Goal: Task Accomplishment & Management: Manage account settings

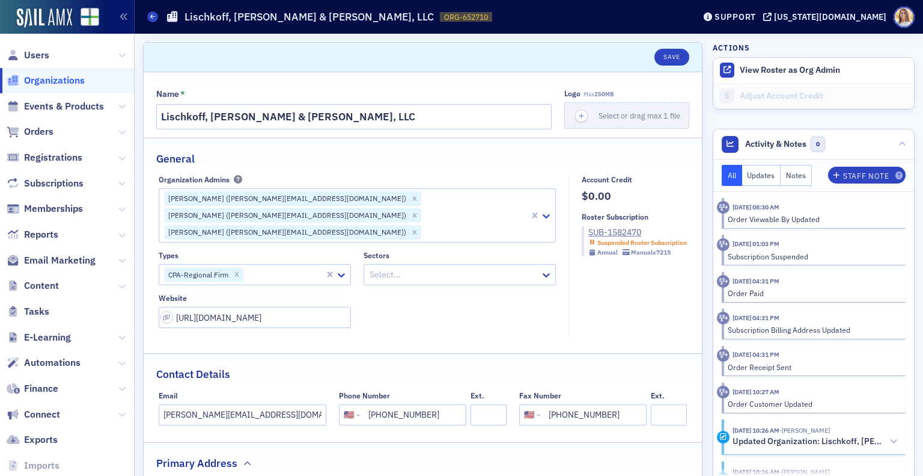
select select "US"
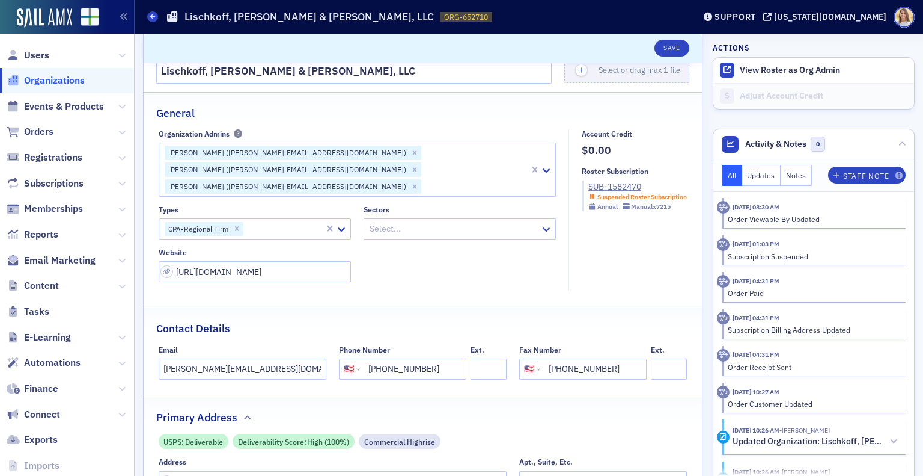
click at [50, 80] on span "Organizations" at bounding box center [54, 80] width 61 height 13
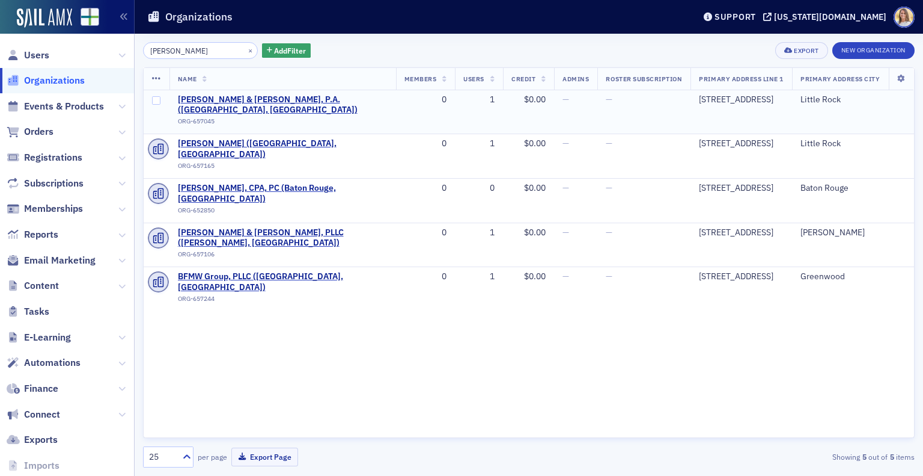
type input "[PERSON_NAME]"
click at [280, 90] on td "[PERSON_NAME] & [PERSON_NAME], P.A. ([GEOGRAPHIC_DATA], [GEOGRAPHIC_DATA]) ORG-…" at bounding box center [283, 112] width 227 height 44
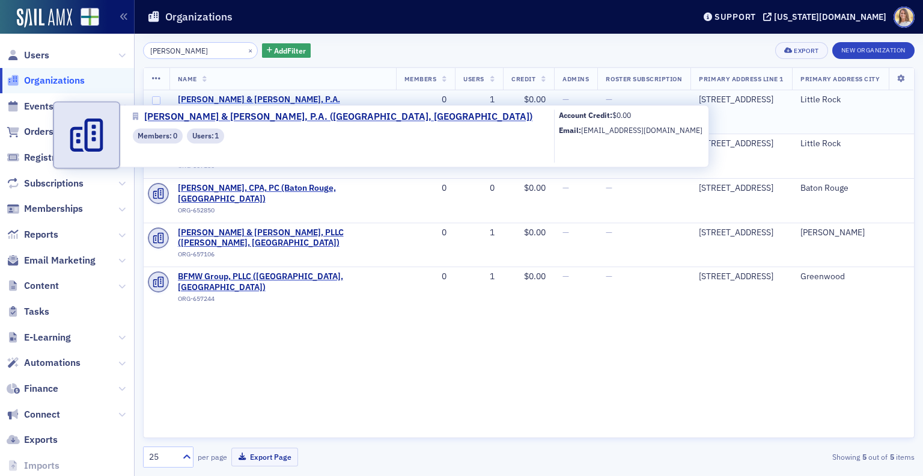
click at [278, 98] on span "[PERSON_NAME] & [PERSON_NAME], P.A. ([GEOGRAPHIC_DATA], [GEOGRAPHIC_DATA])" at bounding box center [283, 104] width 210 height 21
select select "US"
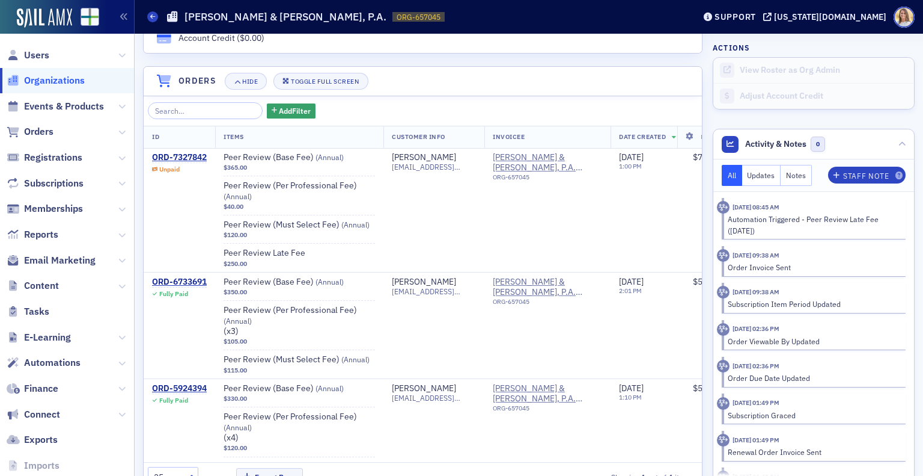
scroll to position [799, 0]
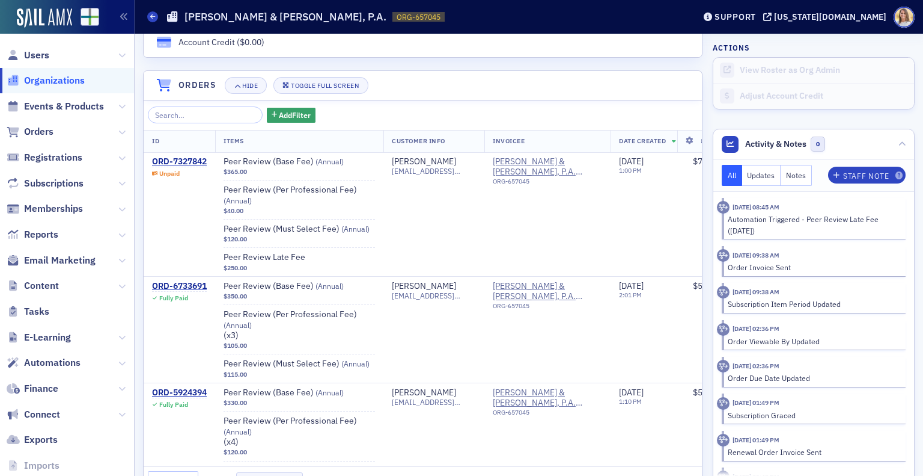
click at [71, 77] on span "Organizations" at bounding box center [54, 80] width 61 height 13
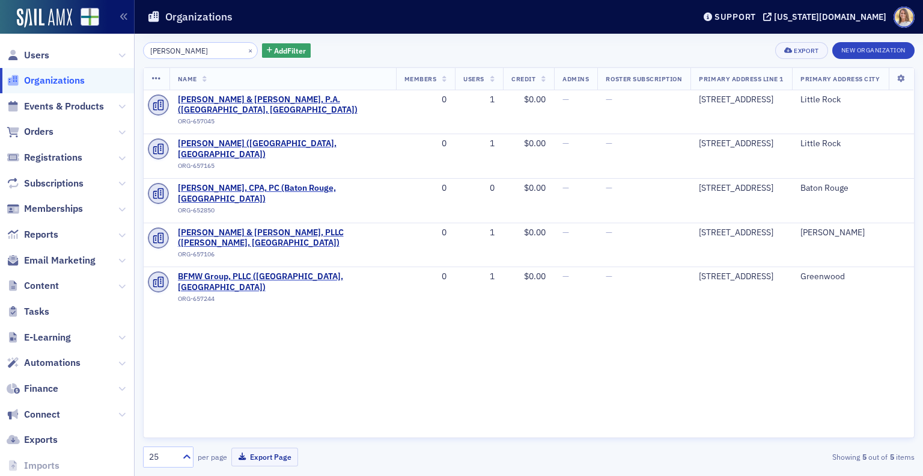
drag, startPoint x: 206, startPoint y: 52, endPoint x: 75, endPoint y: 34, distance: 132.3
click at [75, 34] on div "Users Organizations Events & Products Orders Registrations Subscriptions Member…" at bounding box center [461, 238] width 923 height 476
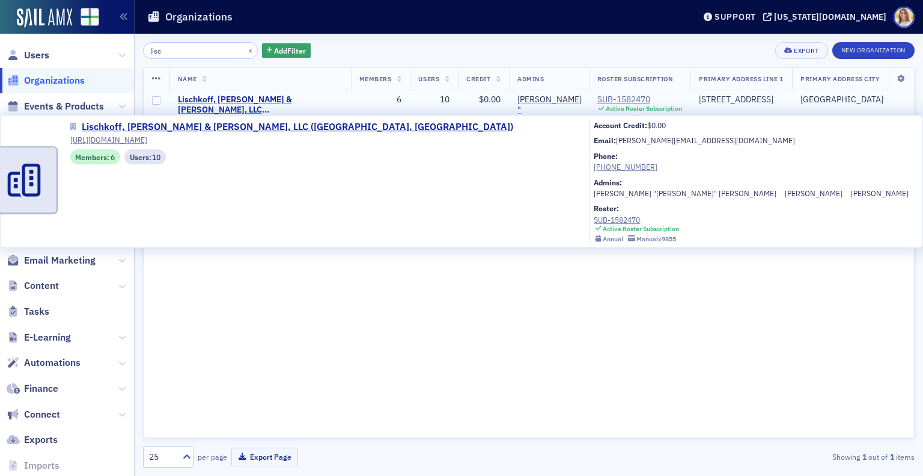
type input "lisc"
click at [224, 100] on span "Lischkoff, [PERSON_NAME] & [PERSON_NAME], LLC ([GEOGRAPHIC_DATA], [GEOGRAPHIC_D…" at bounding box center [260, 104] width 165 height 21
select select "US"
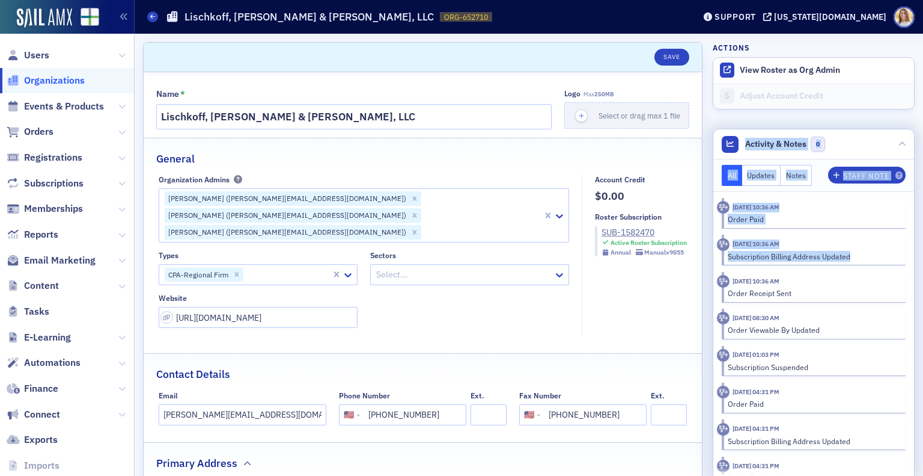
drag, startPoint x: 914, startPoint y: 122, endPoint x: 900, endPoint y: 261, distance: 139.6
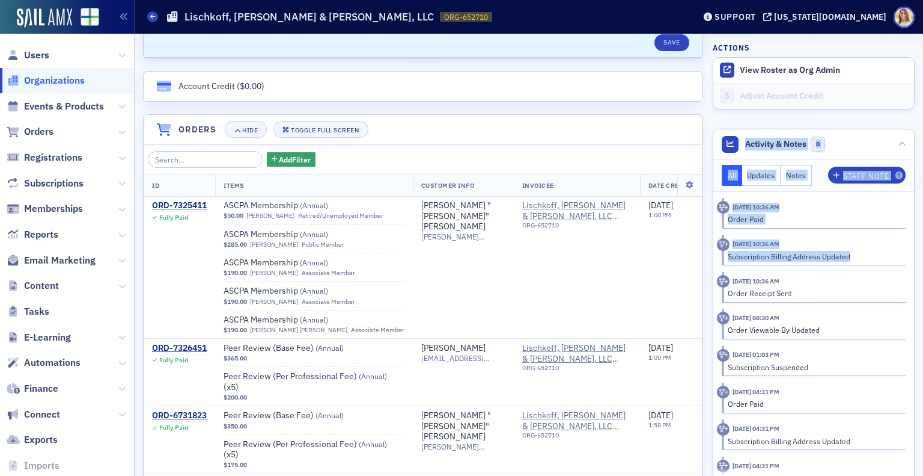
scroll to position [800, 0]
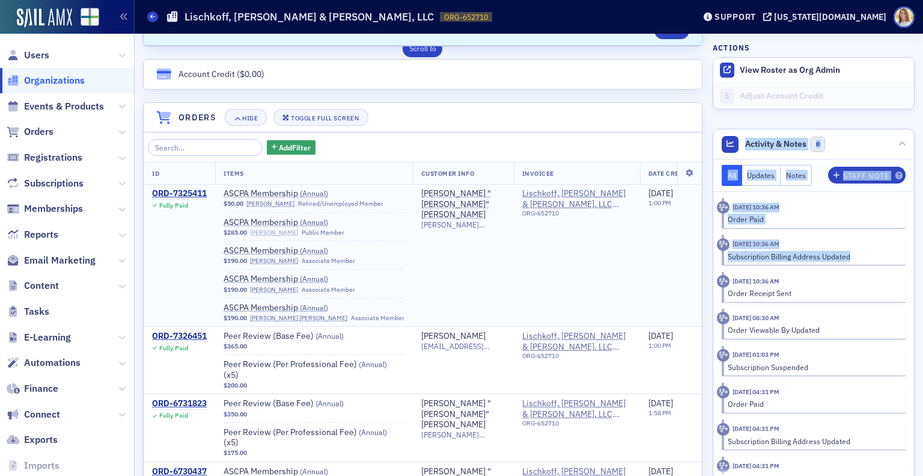
click at [272, 228] on link "[PERSON_NAME]" at bounding box center [274, 232] width 48 height 8
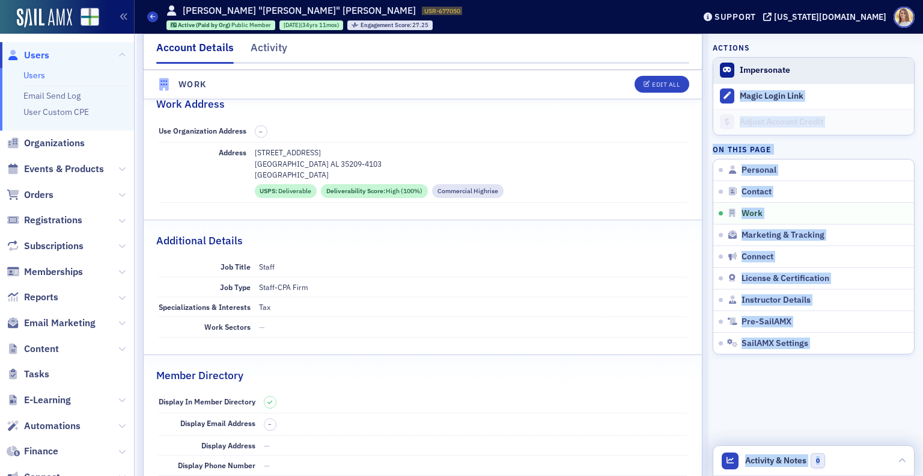
click at [757, 69] on button "Impersonate" at bounding box center [765, 70] width 50 height 11
click at [32, 60] on span "Users" at bounding box center [36, 55] width 25 height 13
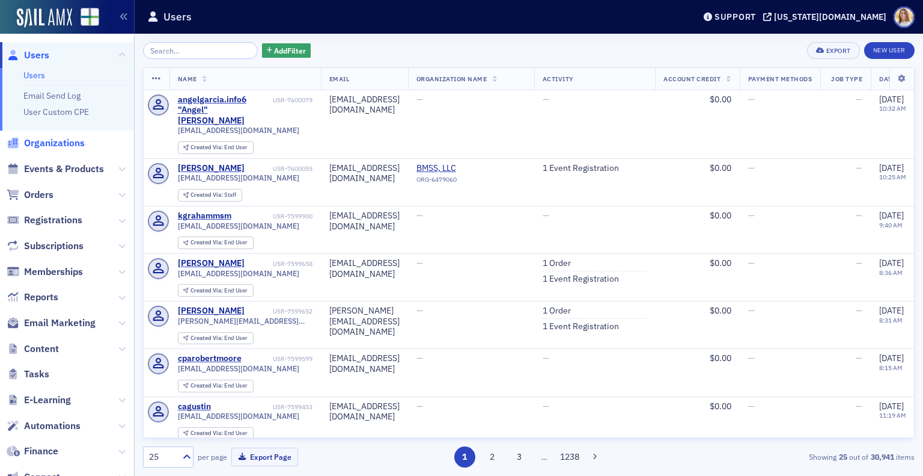
click at [55, 144] on span "Organizations" at bounding box center [54, 142] width 61 height 13
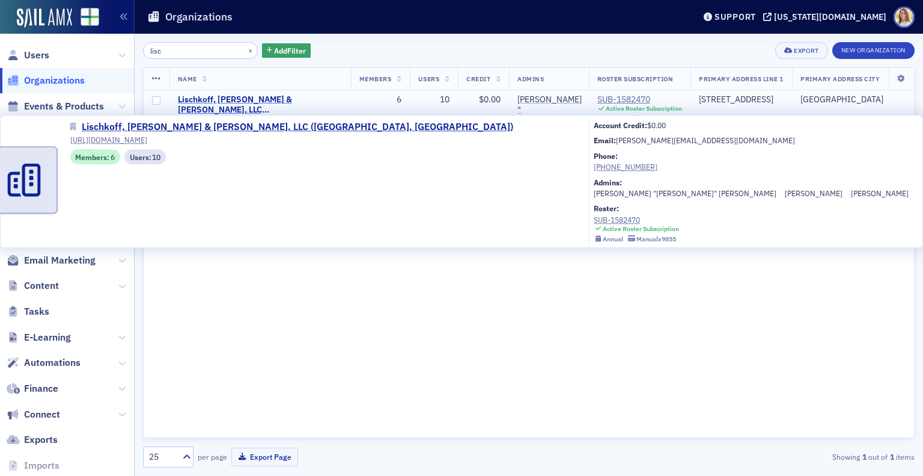
click at [222, 103] on span "Lischkoff, [PERSON_NAME] & [PERSON_NAME], LLC ([GEOGRAPHIC_DATA], [GEOGRAPHIC_D…" at bounding box center [260, 104] width 165 height 21
select select "US"
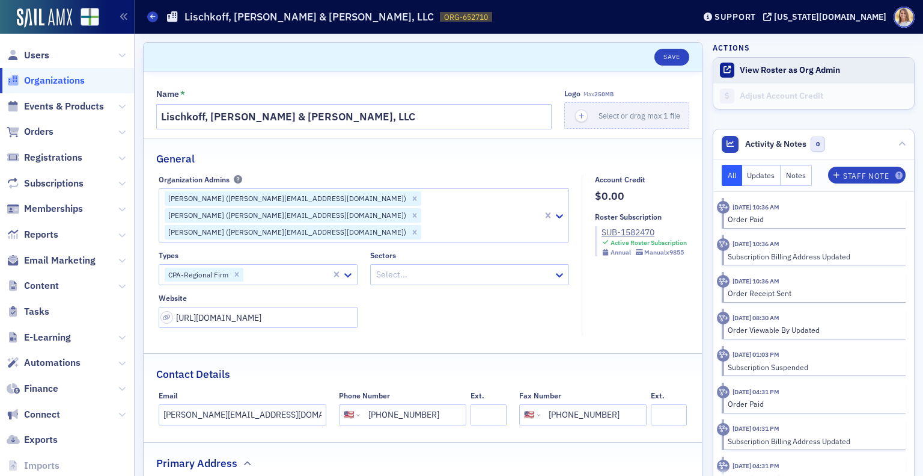
click at [798, 72] on button "View Roster as Org Admin" at bounding box center [790, 70] width 100 height 11
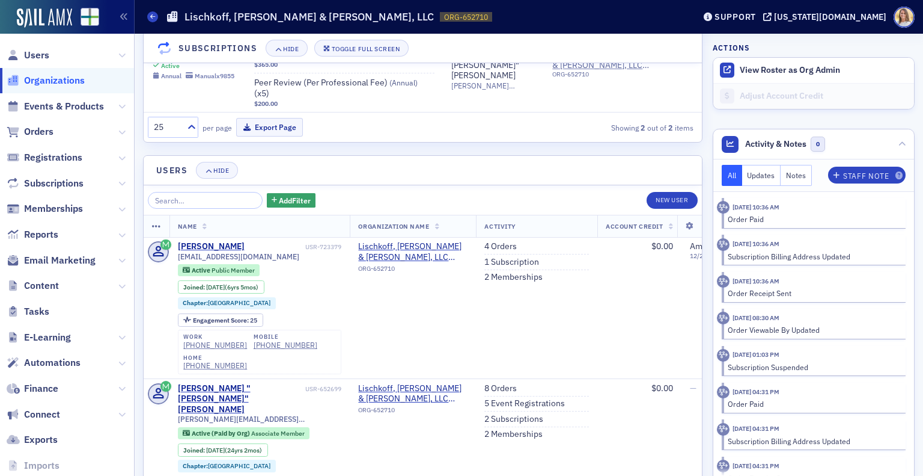
scroll to position [1570, 0]
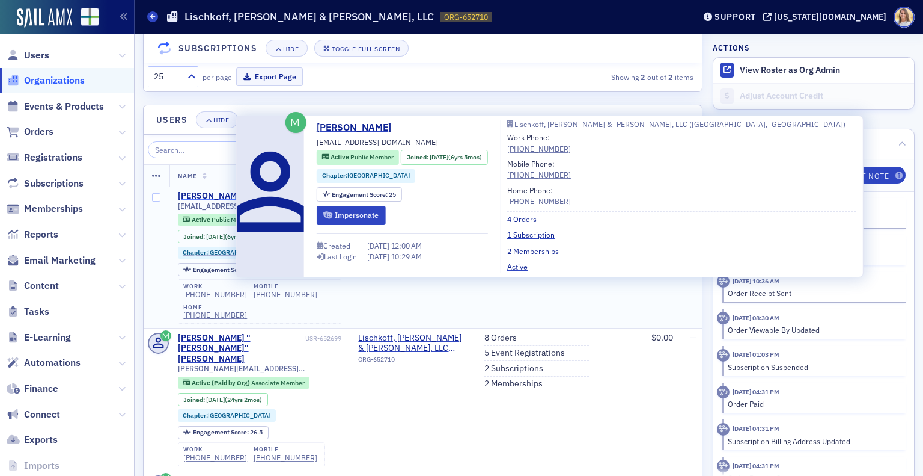
click at [218, 194] on div "[PERSON_NAME]" at bounding box center [211, 196] width 67 height 11
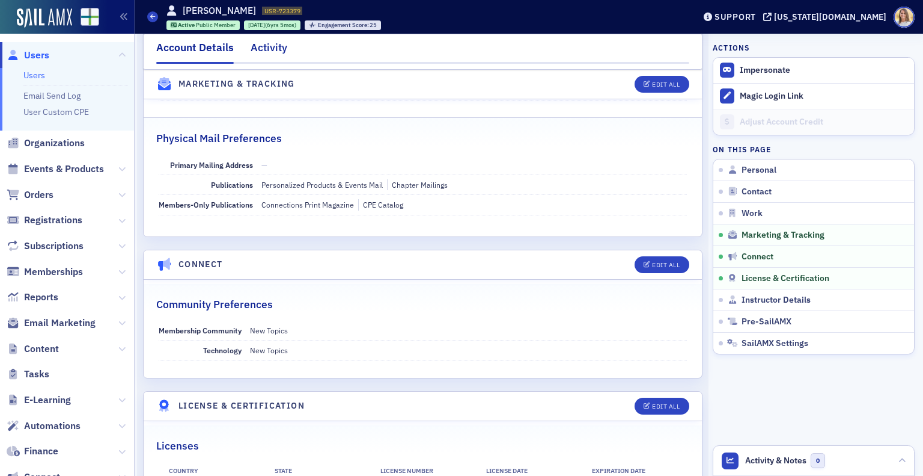
click at [279, 43] on div "Activity" at bounding box center [269, 51] width 37 height 22
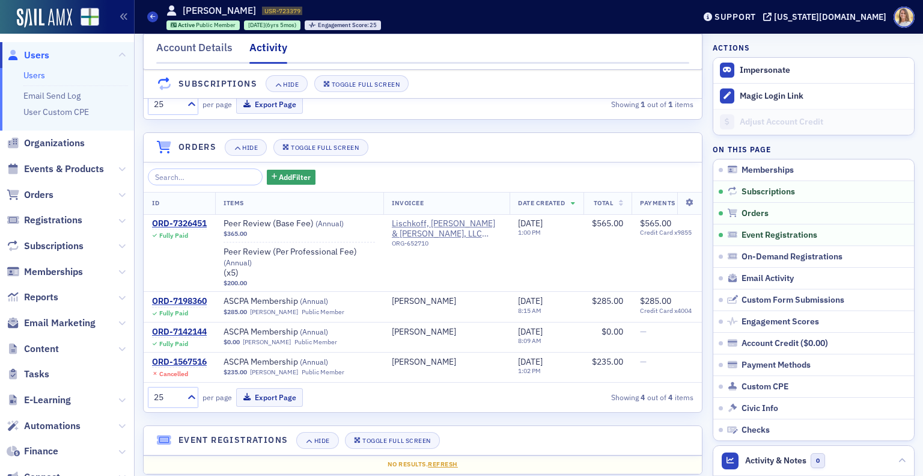
scroll to position [248, 0]
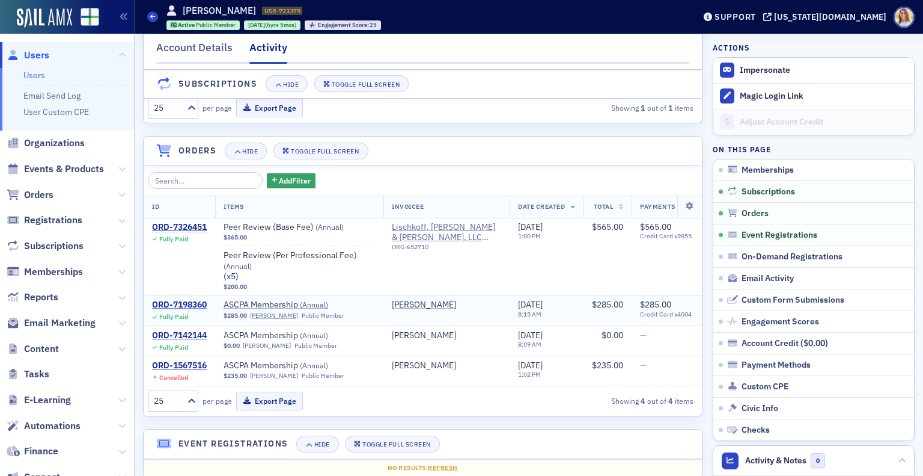
click at [202, 310] on div "ORD-7198360" at bounding box center [179, 304] width 55 height 11
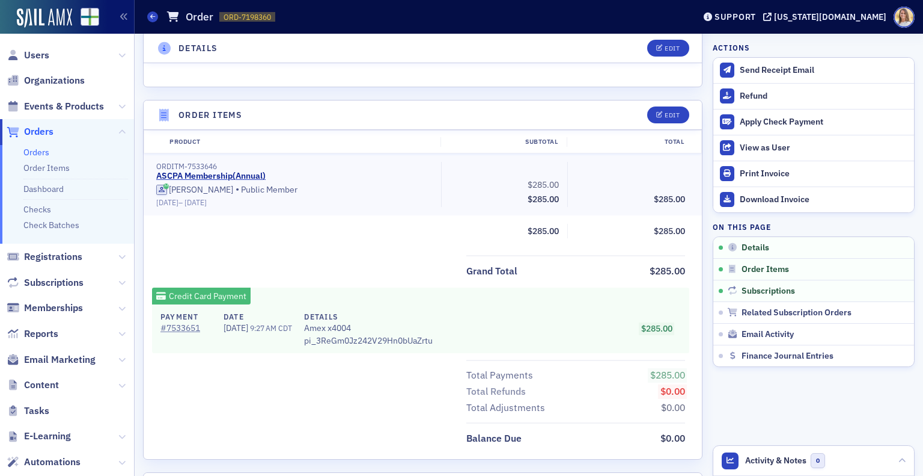
scroll to position [362, 0]
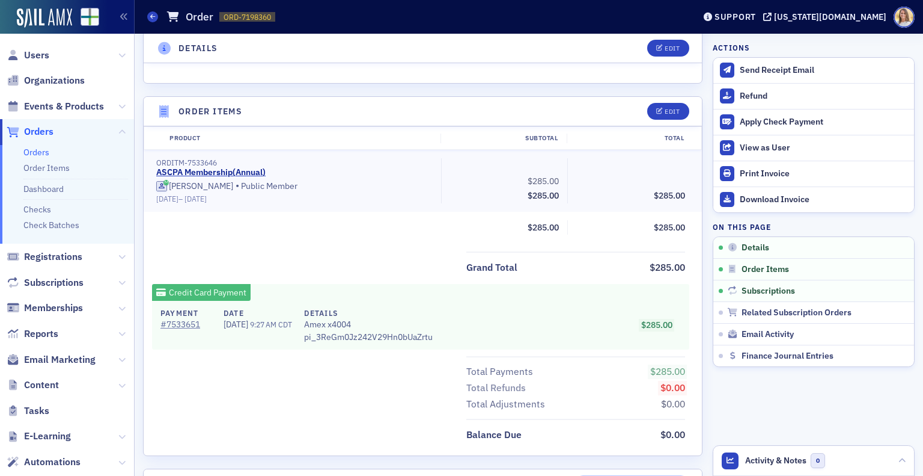
click at [63, 90] on span "Organizations" at bounding box center [67, 81] width 134 height 26
click at [66, 76] on span "Organizations" at bounding box center [54, 80] width 61 height 13
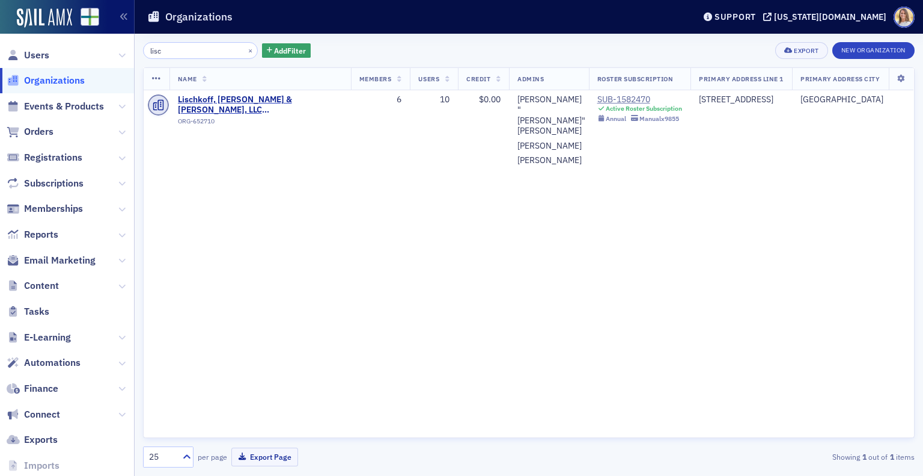
drag, startPoint x: 193, startPoint y: 53, endPoint x: 84, endPoint y: 43, distance: 109.3
click at [84, 43] on div "Users Organizations Events & Products Orders Registrations Subscriptions Member…" at bounding box center [461, 238] width 923 height 476
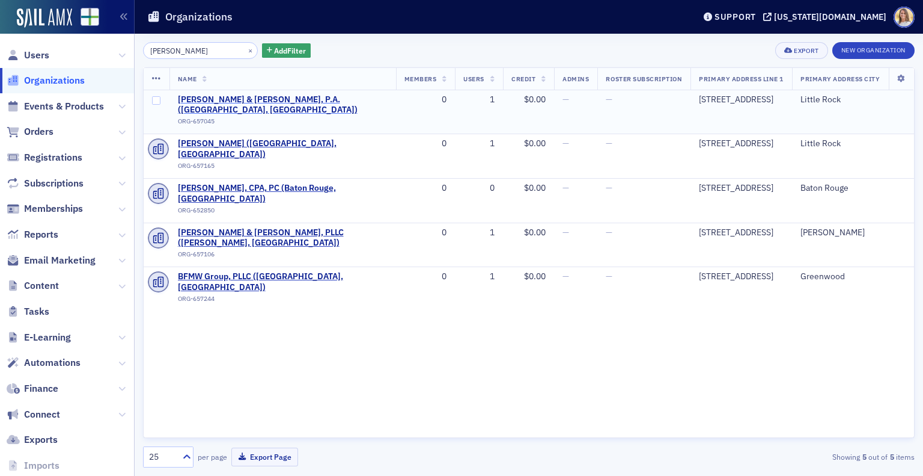
type input "[PERSON_NAME]"
click at [293, 98] on span "[PERSON_NAME] & [PERSON_NAME], P.A. ([GEOGRAPHIC_DATA], [GEOGRAPHIC_DATA])" at bounding box center [283, 104] width 210 height 21
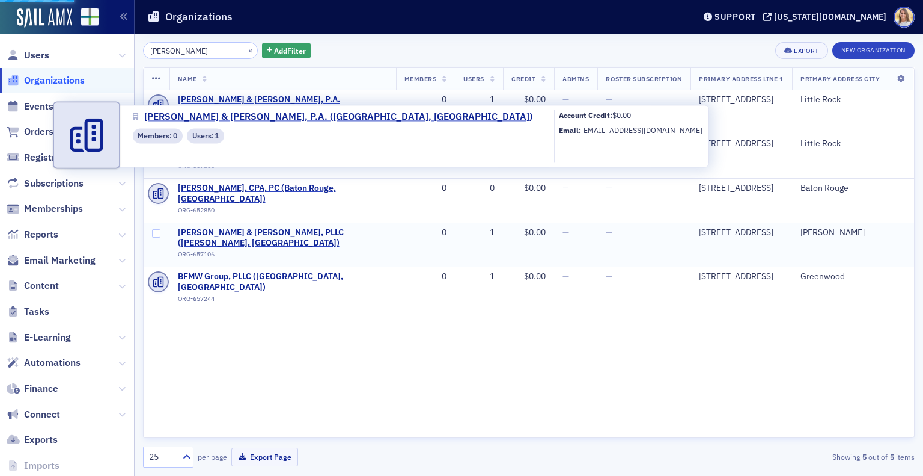
select select "US"
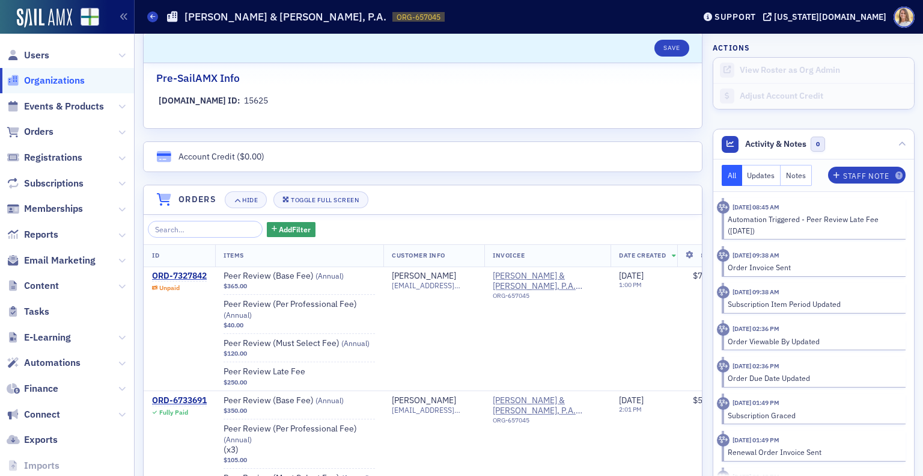
scroll to position [696, 0]
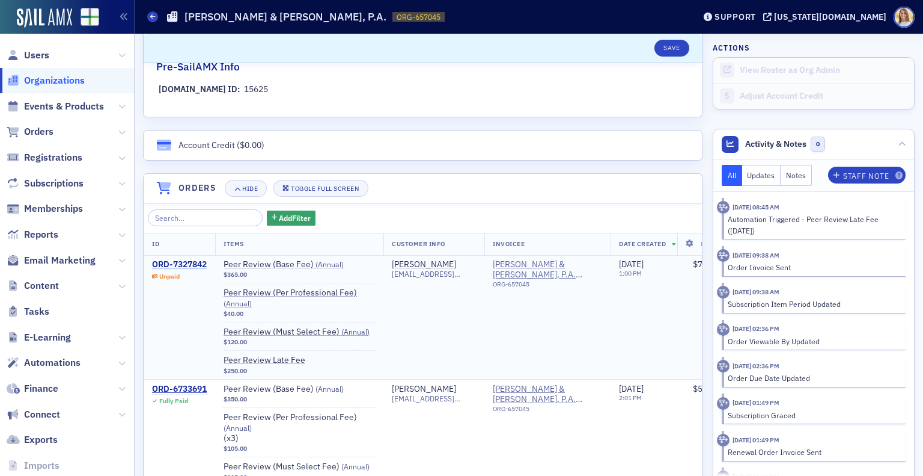
click at [192, 259] on div "ORD-7327842" at bounding box center [179, 264] width 55 height 11
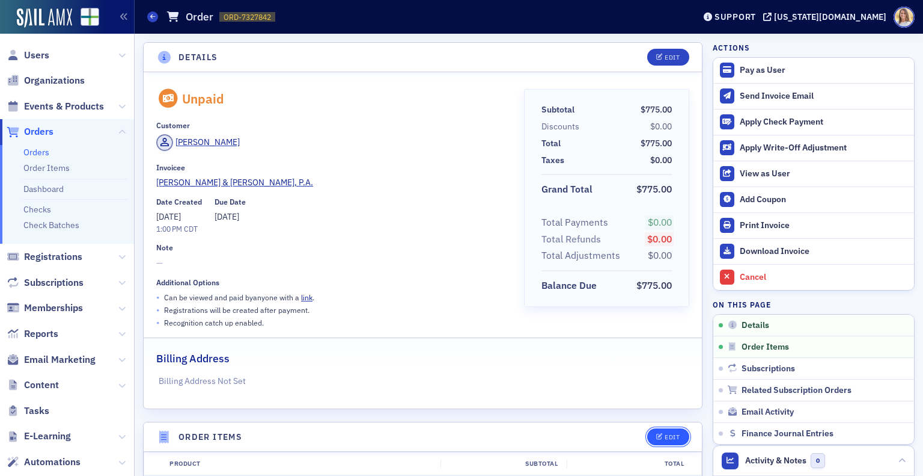
click at [665, 437] on div "Edit" at bounding box center [672, 436] width 15 height 7
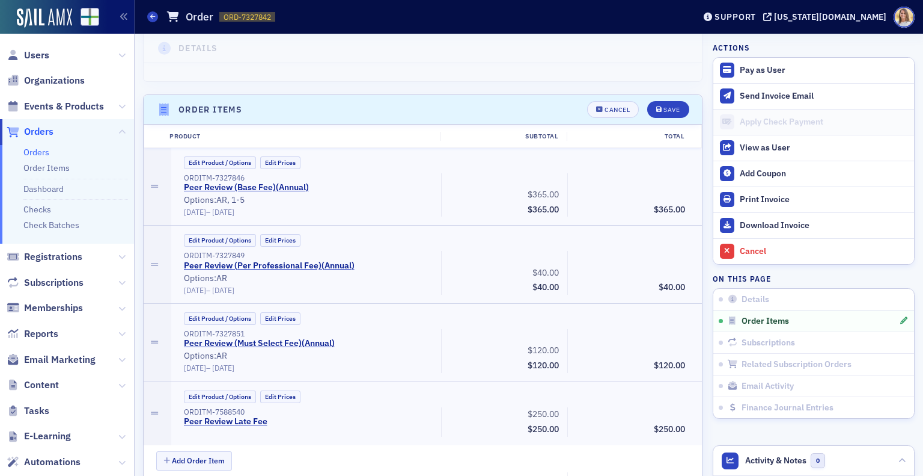
scroll to position [381, 0]
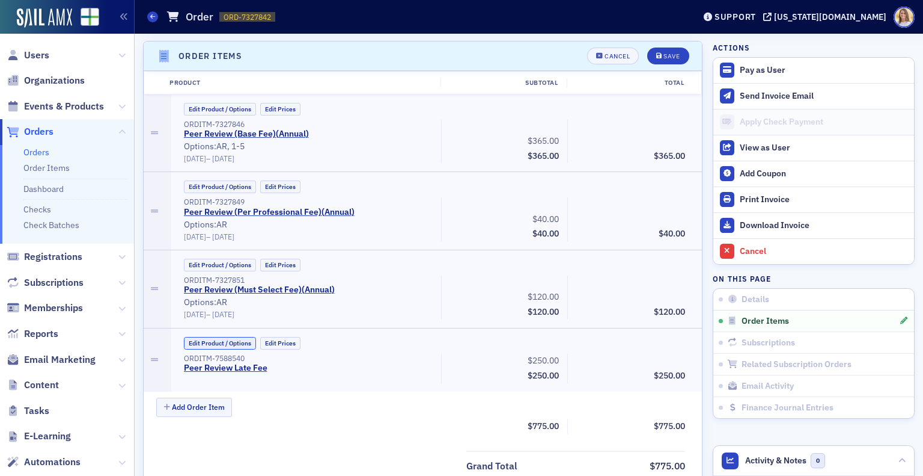
click at [224, 343] on button "Edit Product / Options" at bounding box center [220, 343] width 72 height 13
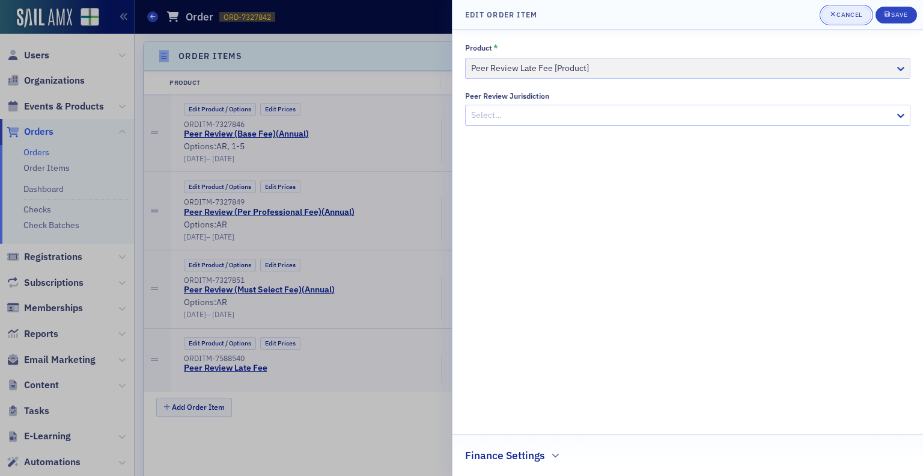
click at [845, 17] on div "Cancel" at bounding box center [849, 14] width 25 height 7
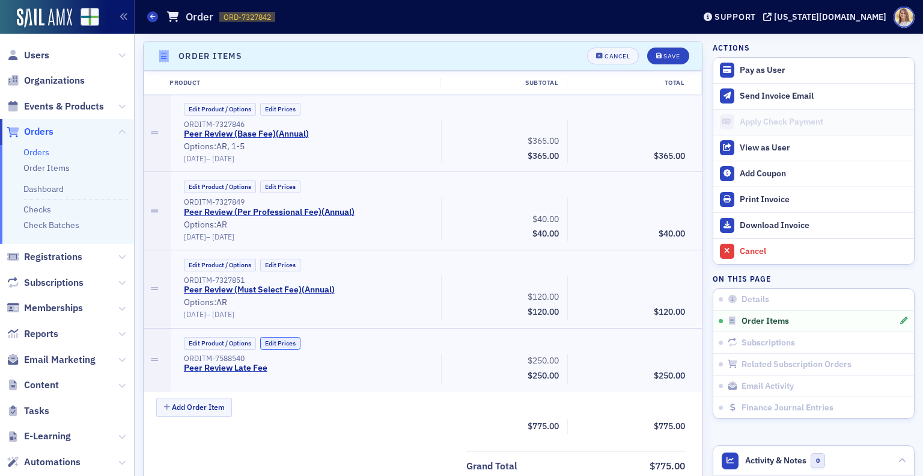
click at [289, 341] on button "Edit Prices" at bounding box center [280, 343] width 40 height 13
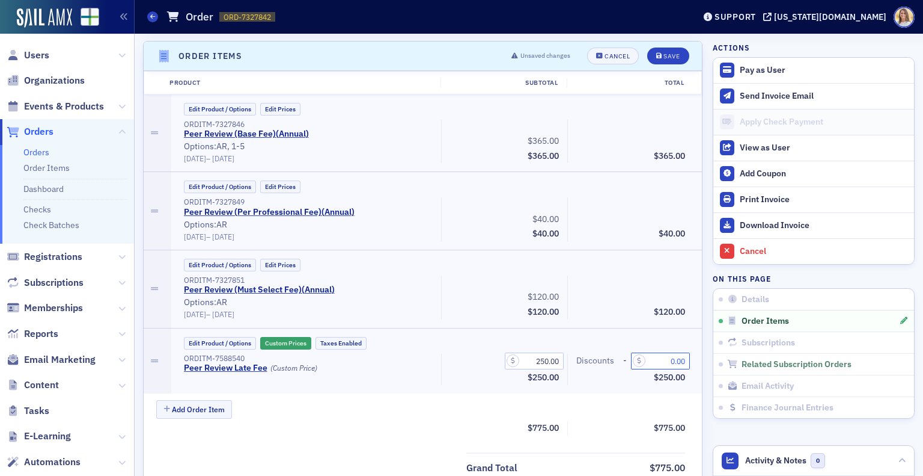
drag, startPoint x: 655, startPoint y: 357, endPoint x: 757, endPoint y: 354, distance: 102.8
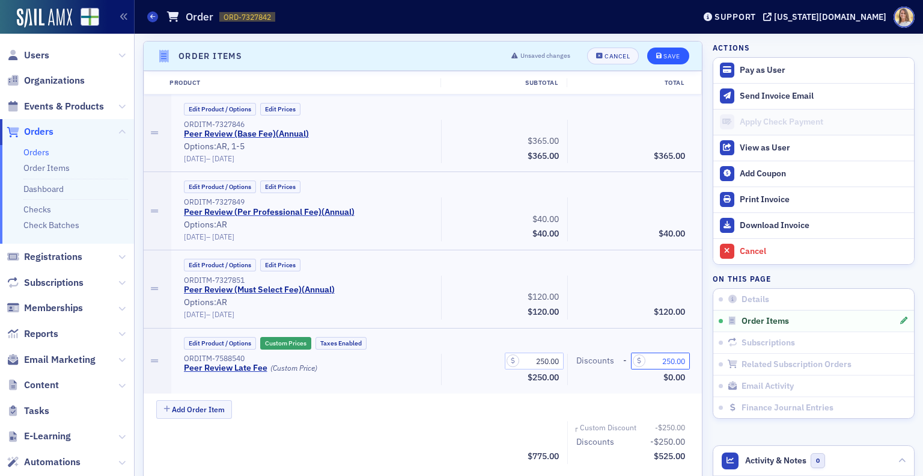
type input "250.00"
click at [661, 47] on button "Save" at bounding box center [667, 55] width 41 height 17
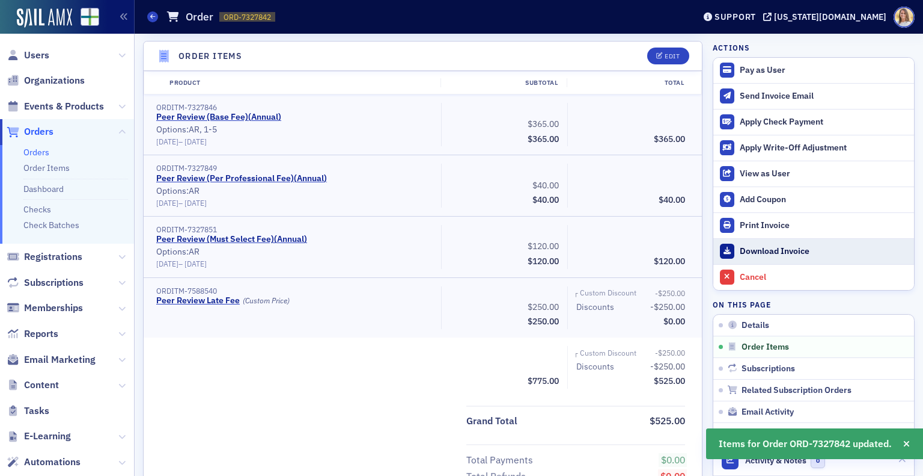
click at [786, 247] on div "Download Invoice" at bounding box center [824, 251] width 168 height 11
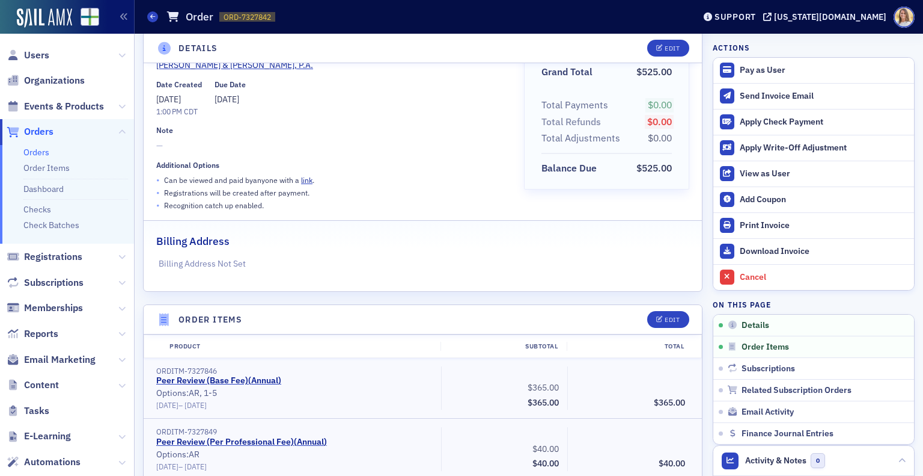
scroll to position [0, 0]
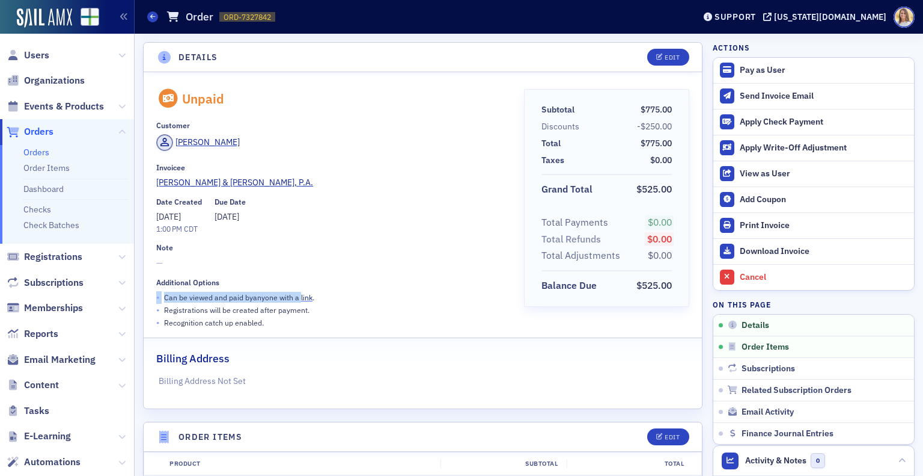
drag, startPoint x: 364, startPoint y: 280, endPoint x: 301, endPoint y: 297, distance: 65.9
click at [301, 297] on div "Additional Options • Can be viewed and paid by anyone with a link . • Registrat…" at bounding box center [331, 303] width 351 height 51
click at [332, 291] on div "• Can be viewed and paid by anyone with a link ." at bounding box center [331, 297] width 351 height 13
drag, startPoint x: 327, startPoint y: 299, endPoint x: 297, endPoint y: 298, distance: 30.1
click at [297, 298] on div "• Can be viewed and paid by anyone with a link ." at bounding box center [331, 297] width 351 height 13
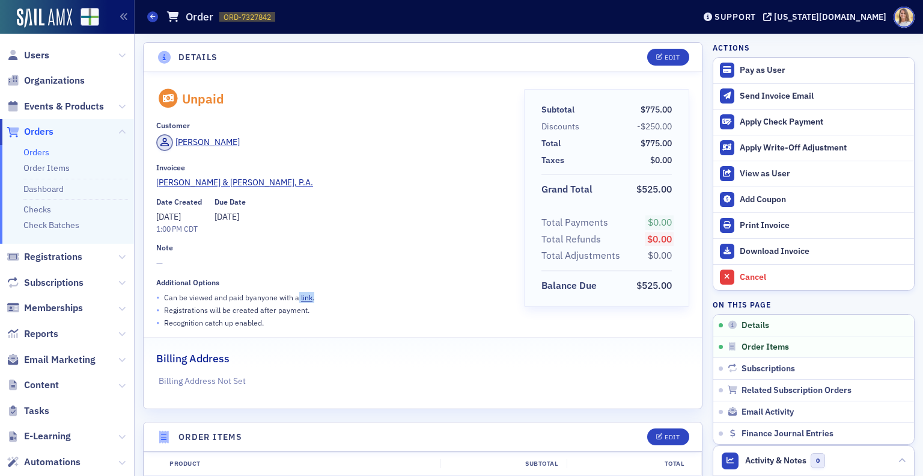
copy p "link ."
click at [34, 55] on span "Users" at bounding box center [36, 55] width 25 height 13
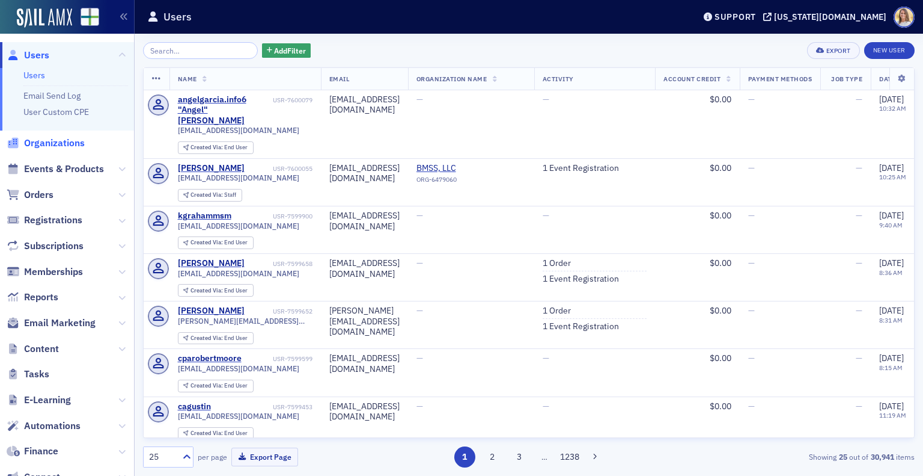
click at [69, 141] on span "Organizations" at bounding box center [54, 142] width 61 height 13
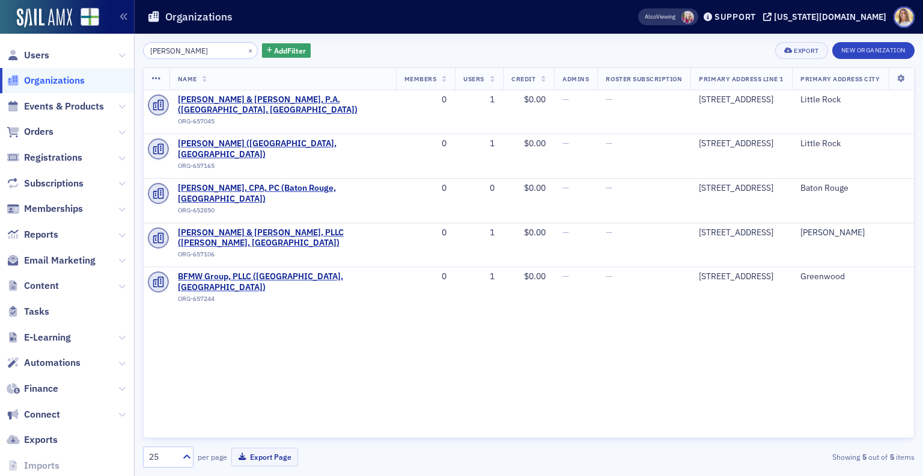
drag, startPoint x: 182, startPoint y: 52, endPoint x: 99, endPoint y: 47, distance: 82.5
click at [99, 47] on div "Users Organizations Events & Products Orders Registrations Subscriptions Member…" at bounding box center [461, 238] width 923 height 476
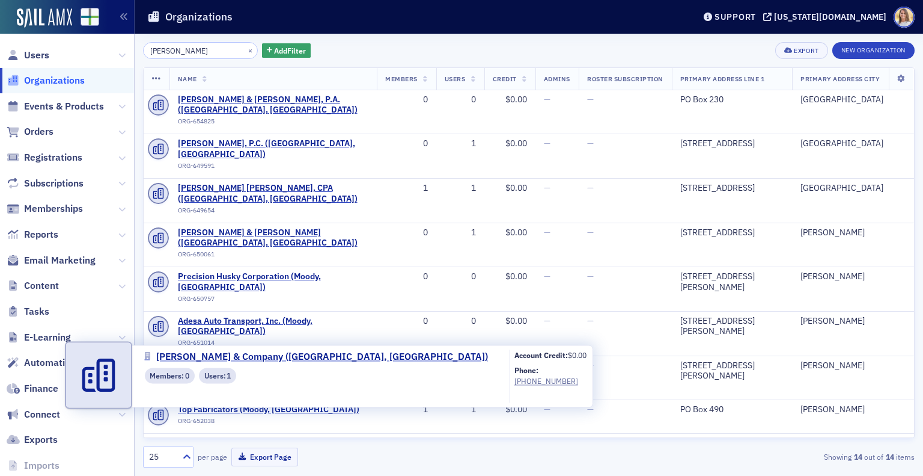
type input "[PERSON_NAME]"
select select "US"
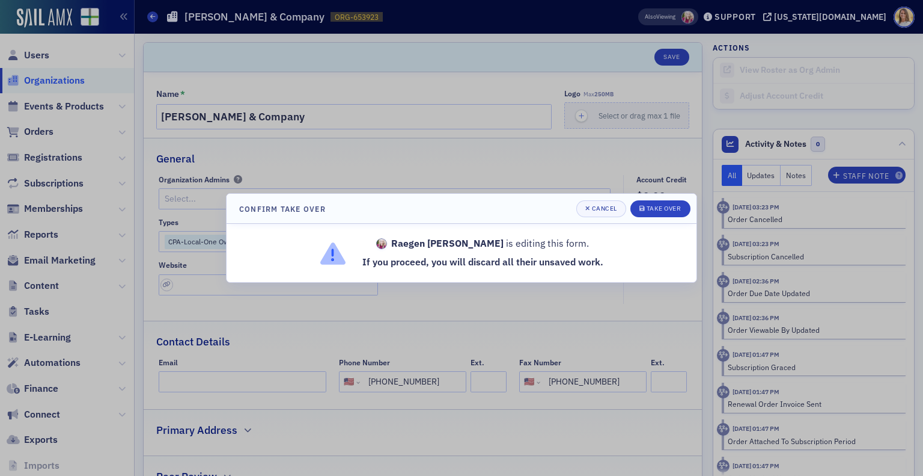
drag, startPoint x: 920, startPoint y: 148, endPoint x: 920, endPoint y: 211, distance: 62.5
click at [920, 211] on div at bounding box center [461, 238] width 923 height 476
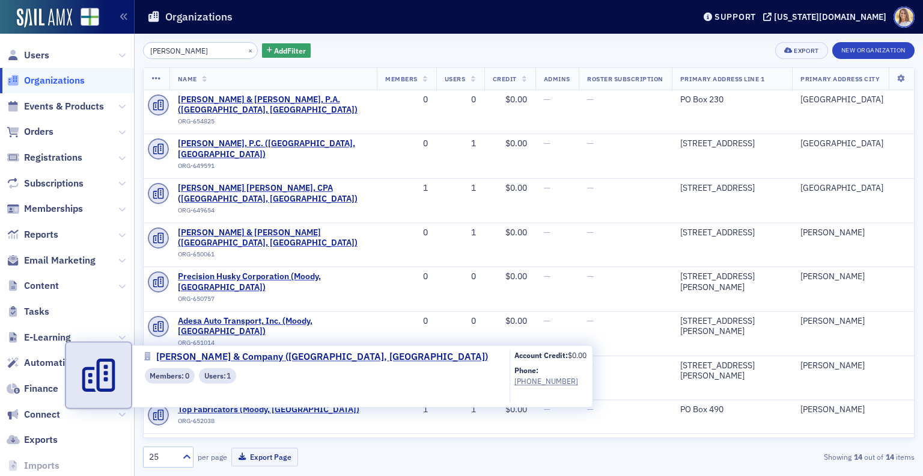
select select "US"
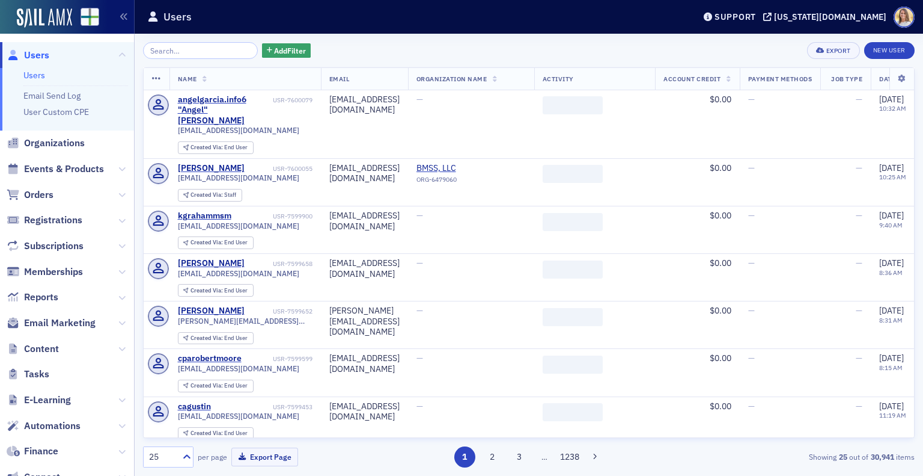
click at [194, 46] on input "search" at bounding box center [200, 50] width 115 height 17
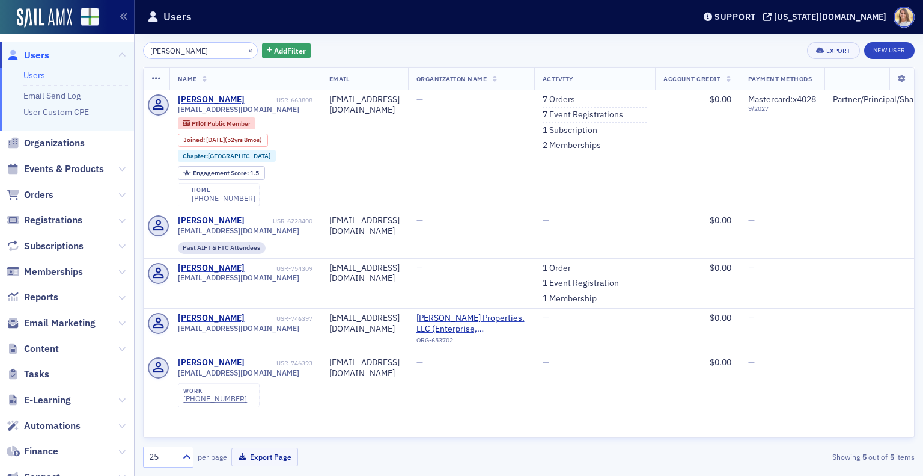
type input "gilley"
click at [161, 151] on span at bounding box center [157, 150] width 26 height 121
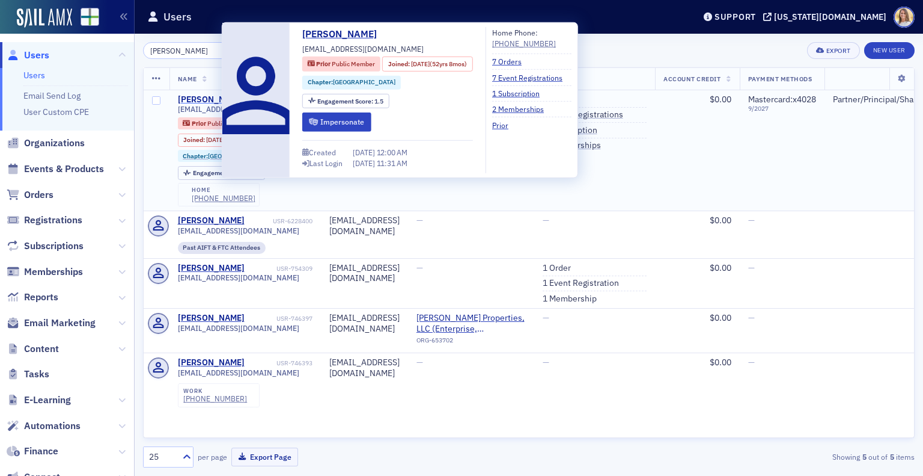
click at [195, 96] on div "Larry Gilley" at bounding box center [211, 99] width 67 height 11
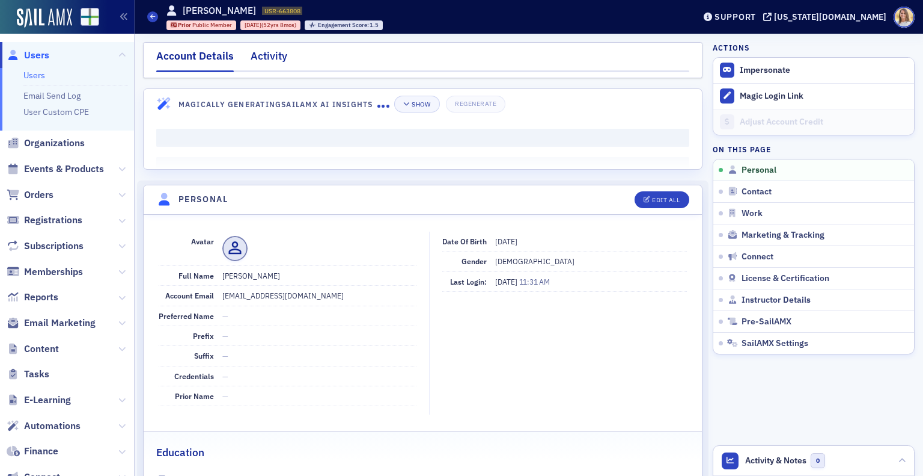
click at [273, 55] on div "Activity" at bounding box center [269, 59] width 37 height 22
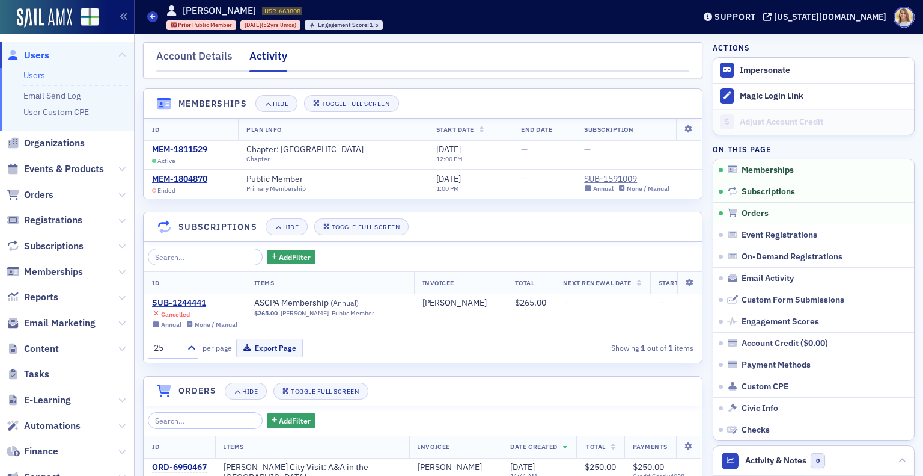
click at [34, 53] on span "Users" at bounding box center [36, 55] width 25 height 13
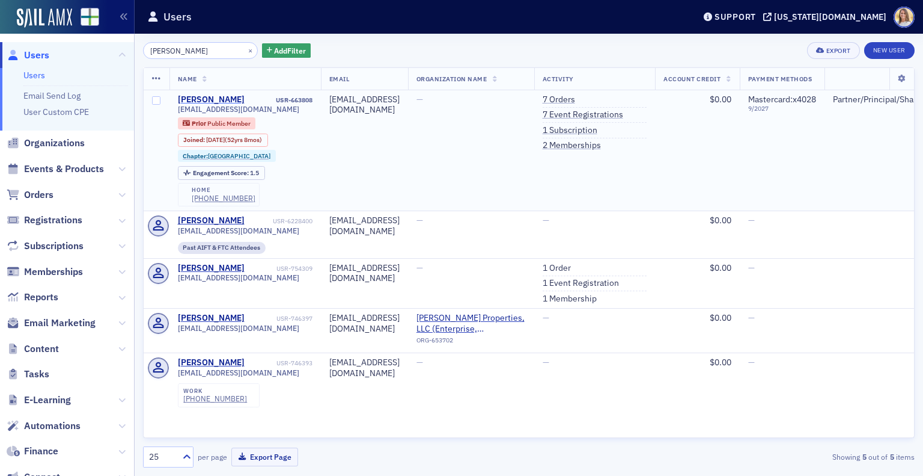
click at [209, 97] on div "Larry Gilley" at bounding box center [211, 99] width 67 height 11
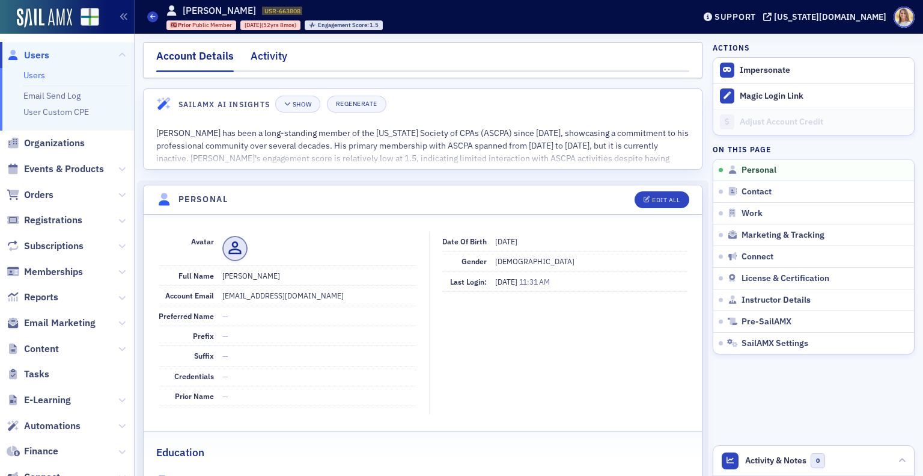
click at [277, 58] on div "Activity" at bounding box center [269, 59] width 37 height 22
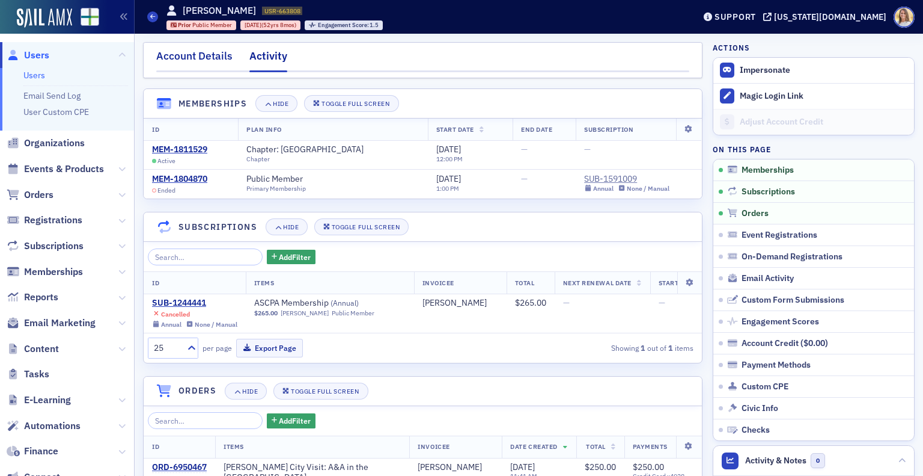
click at [192, 59] on div "Account Details" at bounding box center [194, 59] width 76 height 22
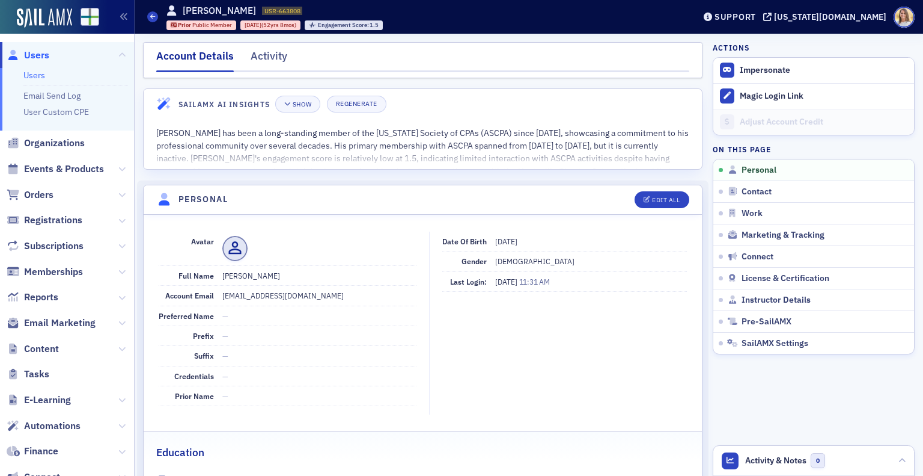
click at [35, 53] on span "Users" at bounding box center [36, 55] width 25 height 13
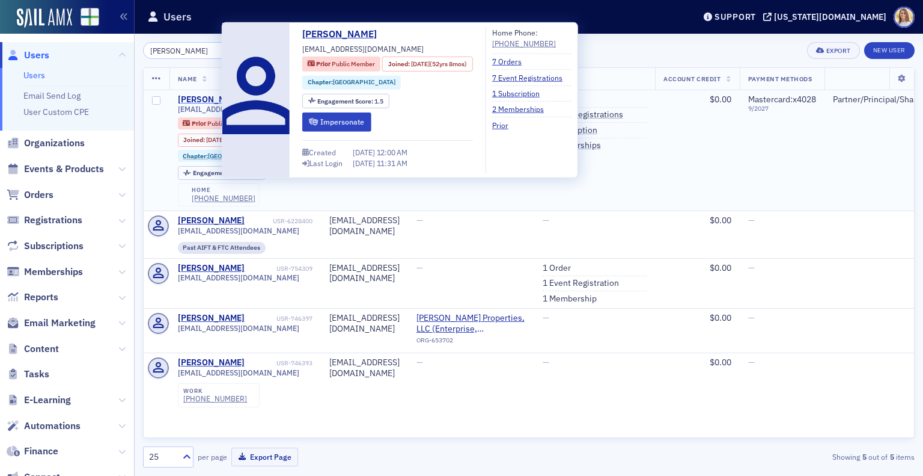
click at [212, 99] on div "Larry Gilley" at bounding box center [211, 99] width 67 height 11
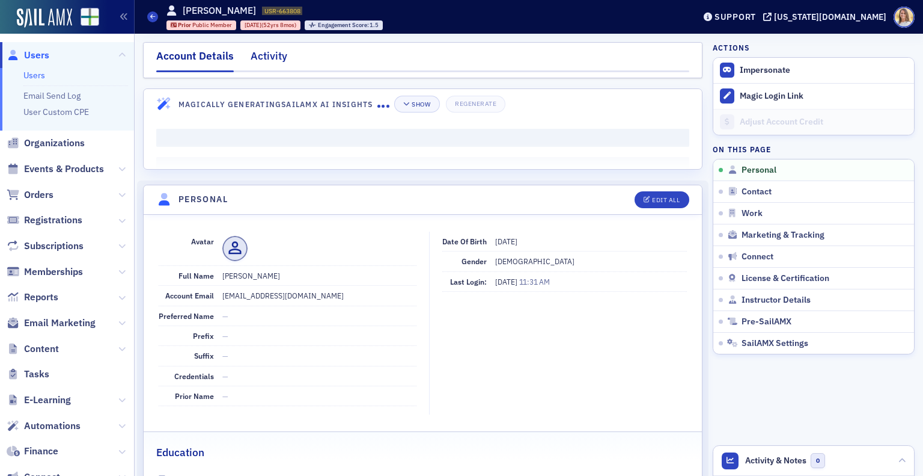
click at [266, 63] on div "Activity" at bounding box center [269, 59] width 37 height 22
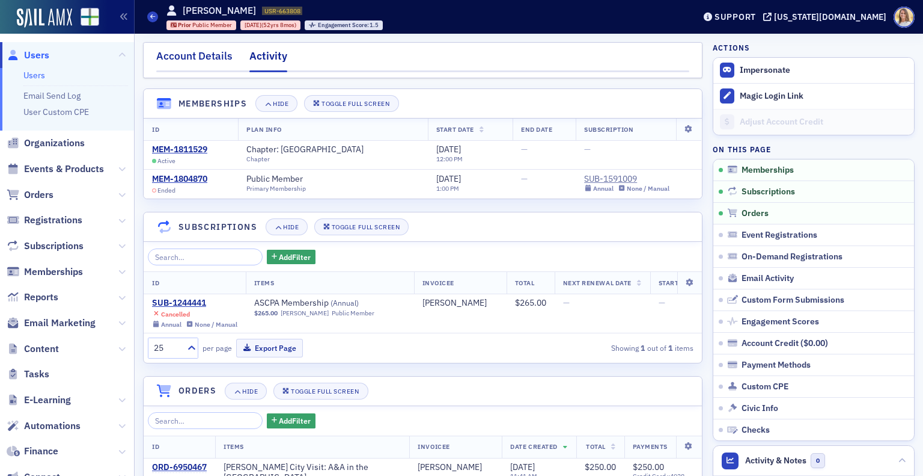
click at [215, 60] on div "Account Details" at bounding box center [194, 59] width 76 height 22
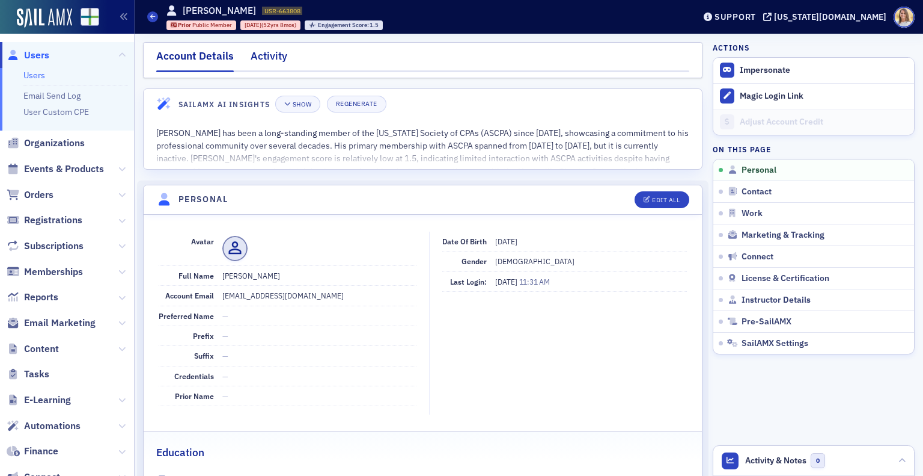
click at [277, 62] on div "Activity" at bounding box center [269, 59] width 37 height 22
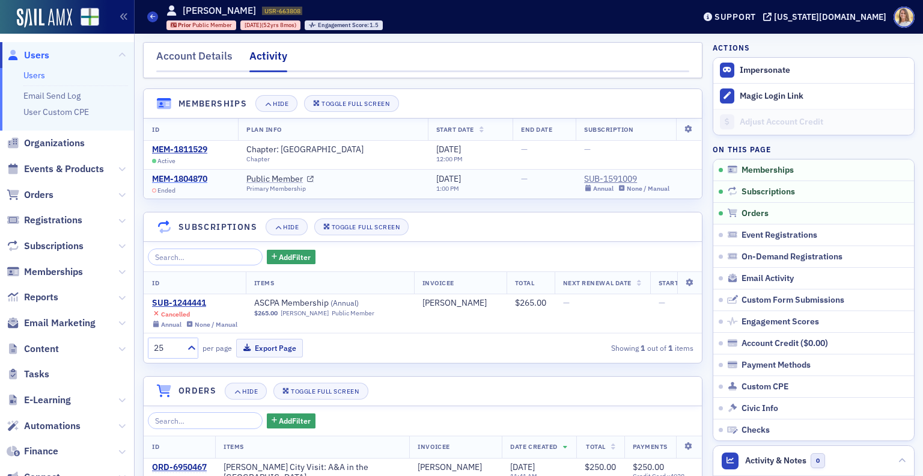
click at [190, 179] on div "MEM-1804870" at bounding box center [179, 179] width 55 height 11
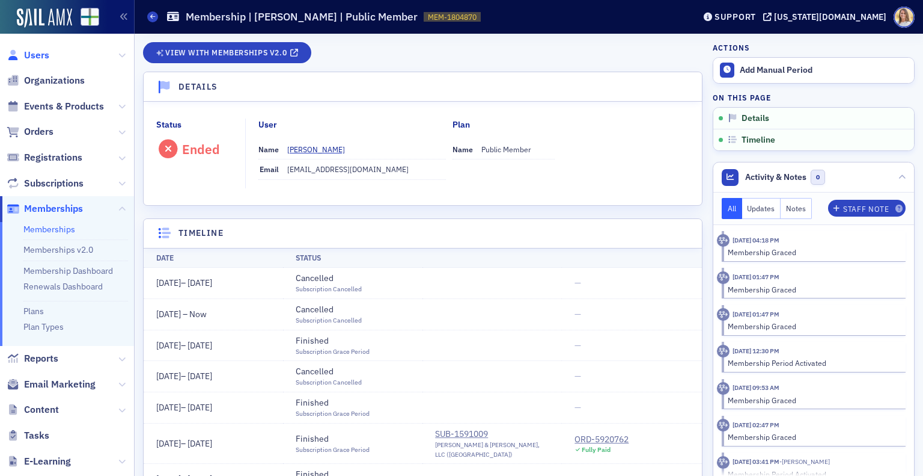
click at [31, 57] on span "Users" at bounding box center [36, 55] width 25 height 13
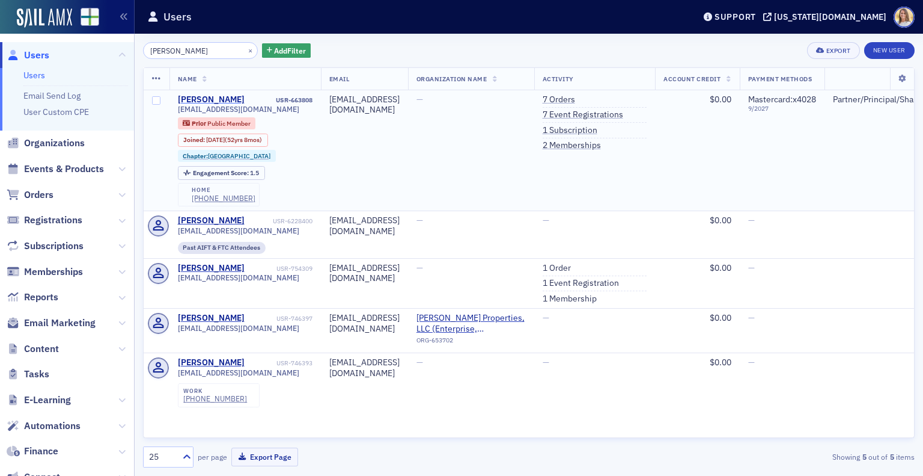
click at [200, 100] on div "Larry Gilley" at bounding box center [211, 99] width 67 height 11
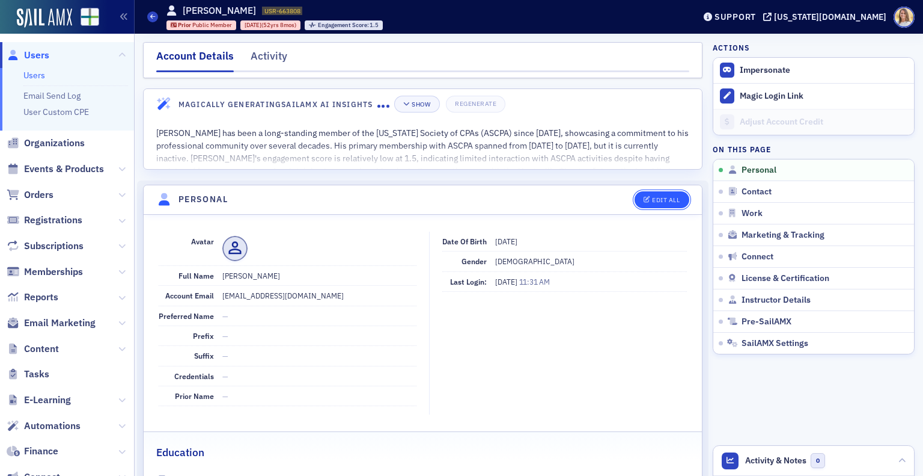
click at [646, 203] on button "Edit All" at bounding box center [662, 199] width 54 height 17
select select "US"
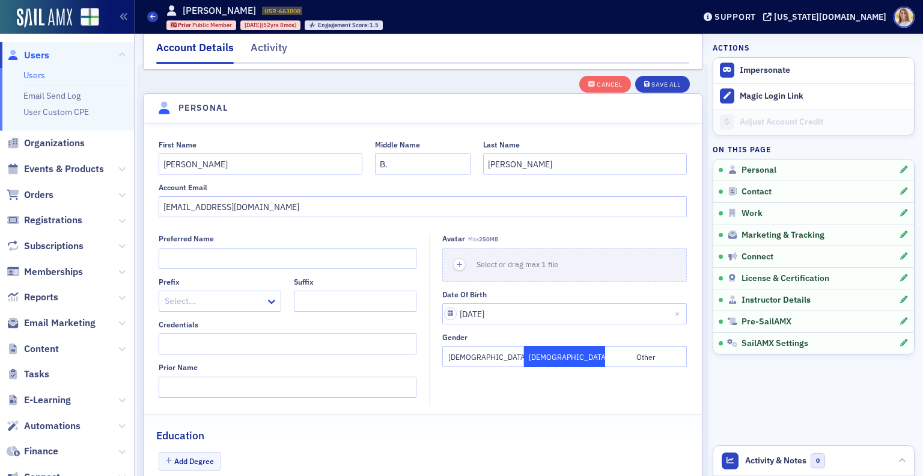
scroll to position [139, 0]
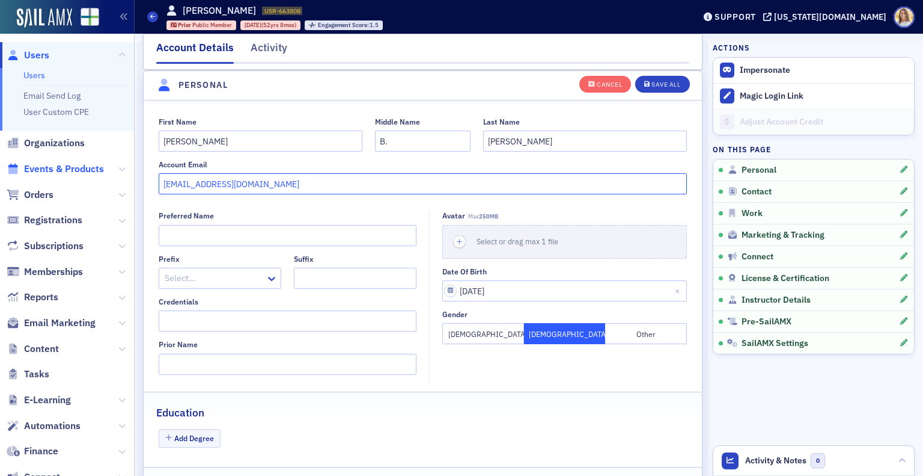
drag, startPoint x: 259, startPoint y: 184, endPoint x: 78, endPoint y: 165, distance: 181.9
click at [78, 165] on div "Users Users Email Send Log User Custom CPE Organizations Events & Products Orde…" at bounding box center [461, 238] width 923 height 476
type input "lgilley1716@gmail.com"
click at [664, 86] on div "Save All" at bounding box center [666, 84] width 29 height 7
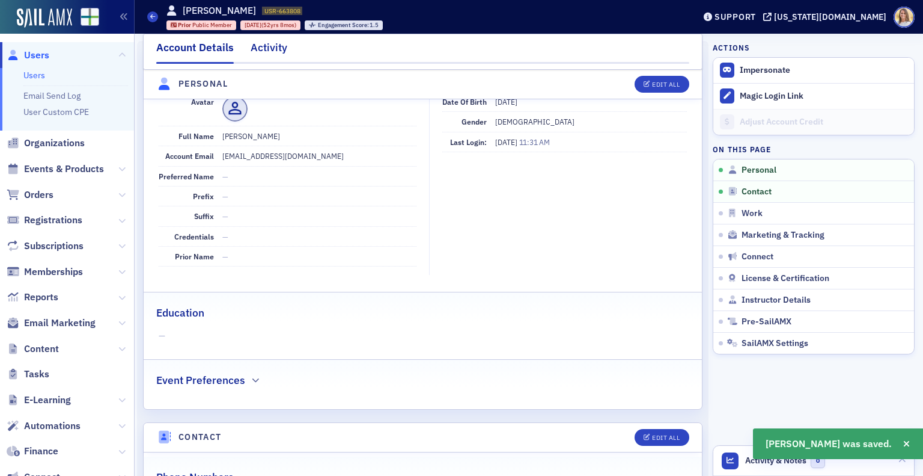
click at [275, 48] on div "Activity" at bounding box center [269, 51] width 37 height 22
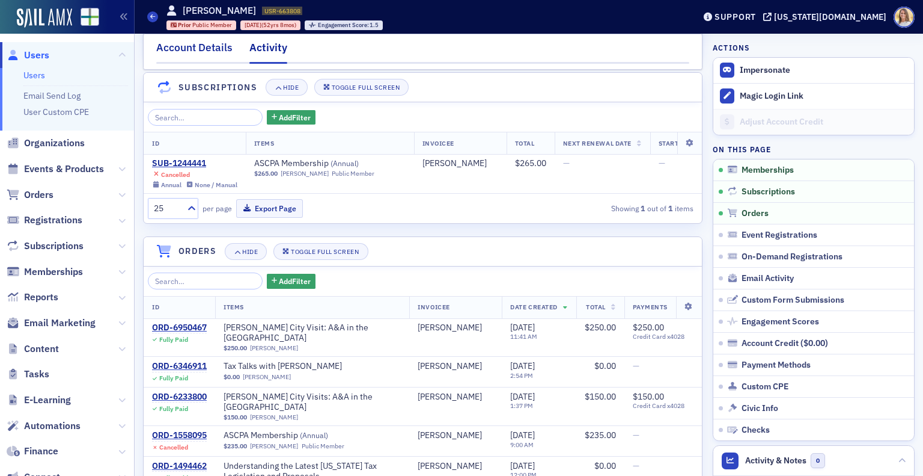
click at [191, 49] on div "Account Details" at bounding box center [194, 51] width 76 height 22
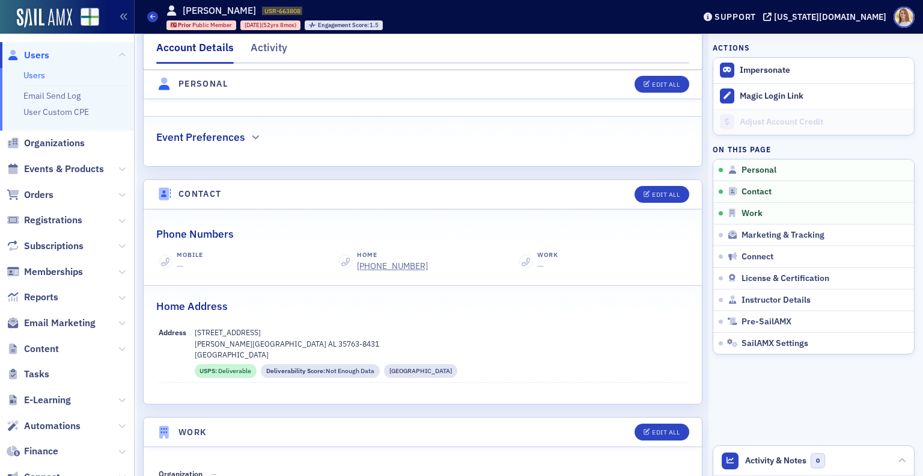
scroll to position [386, 0]
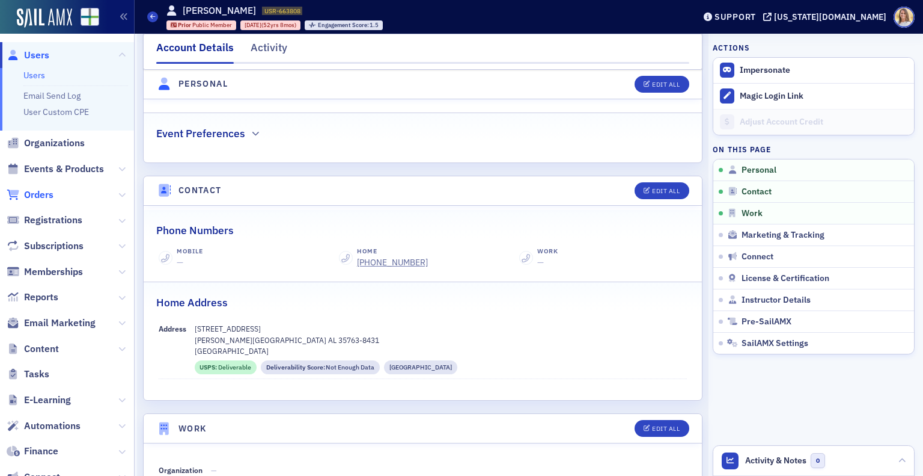
click at [47, 191] on span "Orders" at bounding box center [38, 194] width 29 height 13
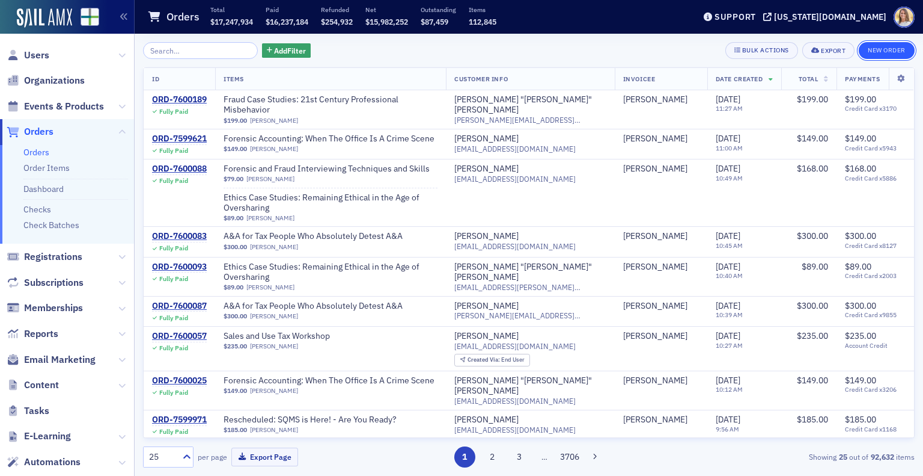
click at [899, 49] on button "New Order" at bounding box center [887, 50] width 56 height 17
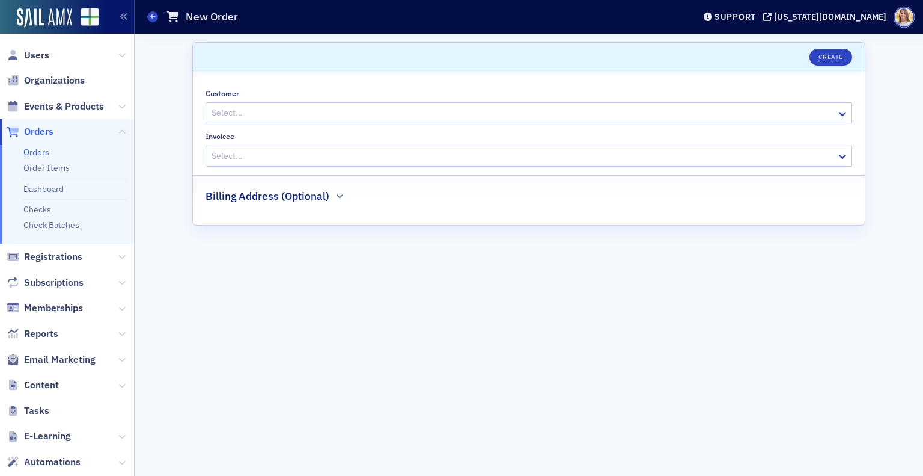
click at [380, 109] on div at bounding box center [522, 112] width 625 height 15
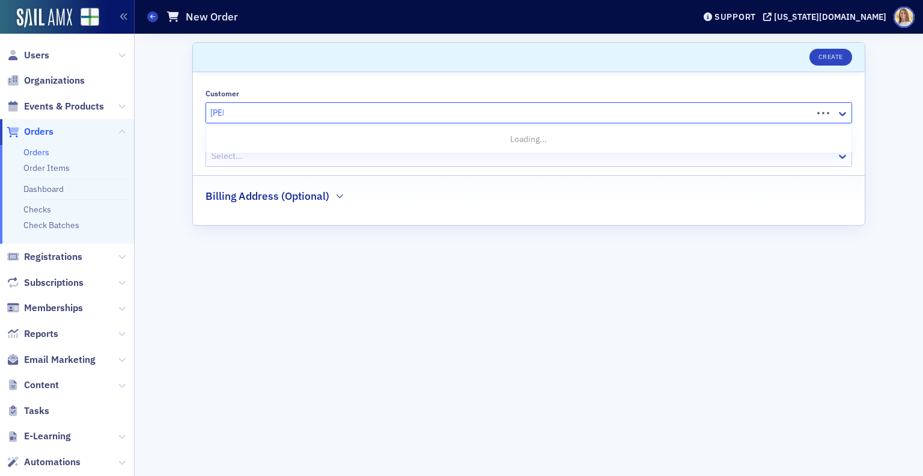
type input "gilley"
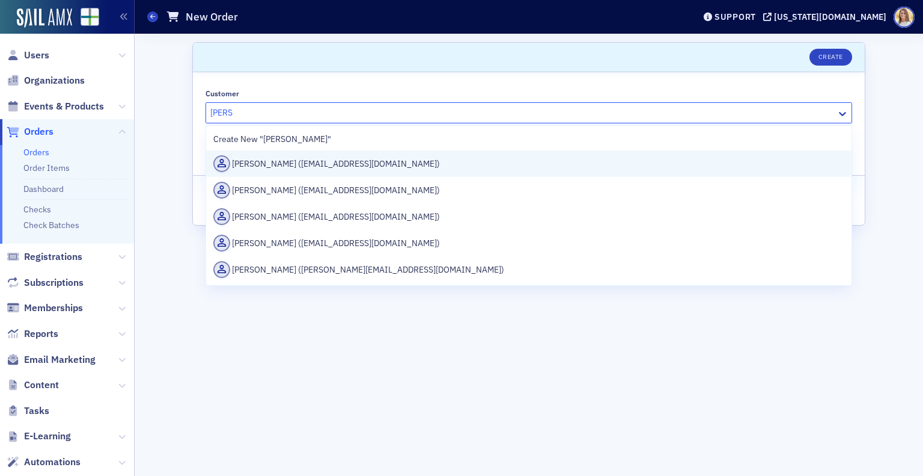
click at [338, 168] on div "Larry Gilley (lgilley1716@gmail.com)" at bounding box center [528, 163] width 631 height 17
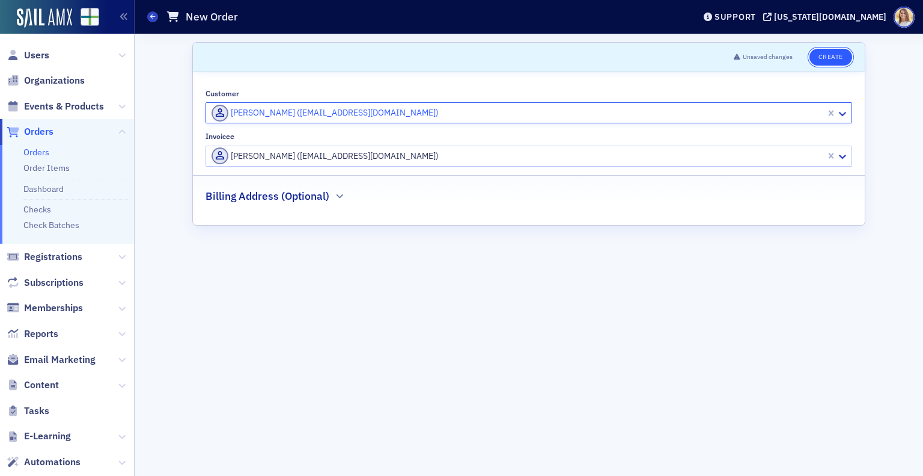
click at [836, 62] on button "Create" at bounding box center [831, 57] width 43 height 17
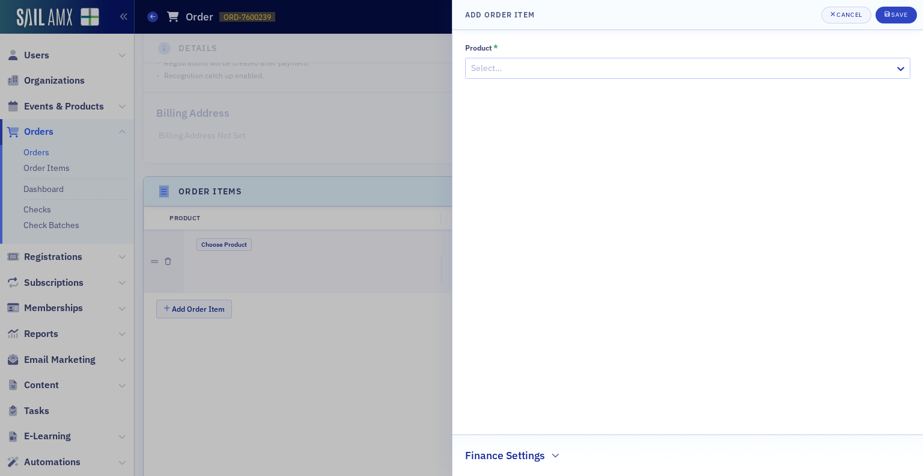
scroll to position [325, 0]
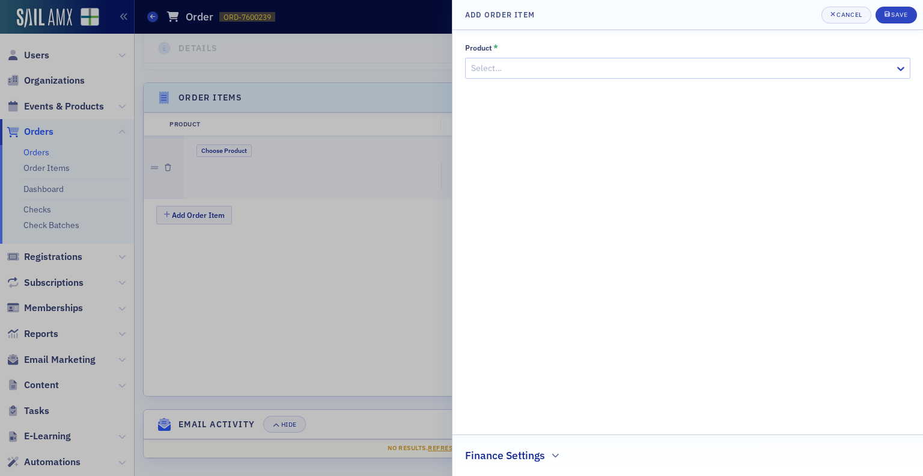
click at [825, 106] on div "Product * Select… Finance Settings" at bounding box center [687, 253] width 445 height 420
click at [743, 64] on div at bounding box center [682, 68] width 424 height 15
type input "a"
type input "mem"
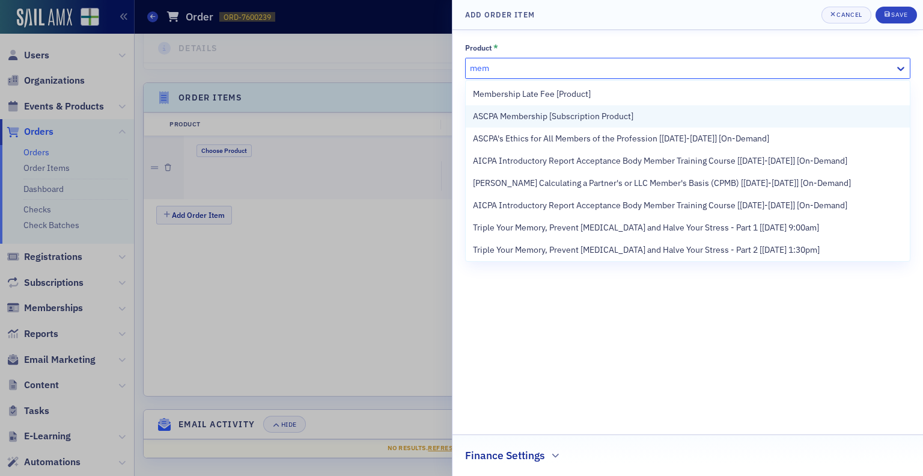
click at [608, 118] on span "ASCPA Membership [Subscription Product]" at bounding box center [553, 116] width 161 height 13
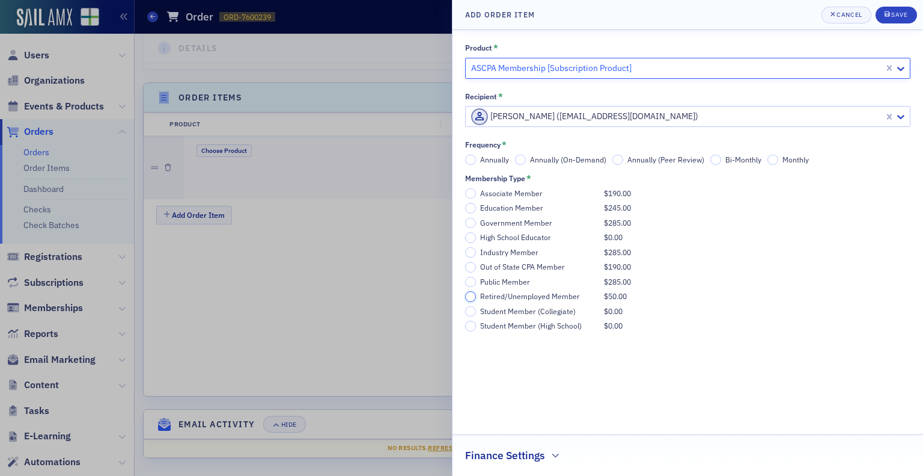
click at [470, 298] on input "Retired/Unemployed Member $50.00" at bounding box center [470, 296] width 11 height 11
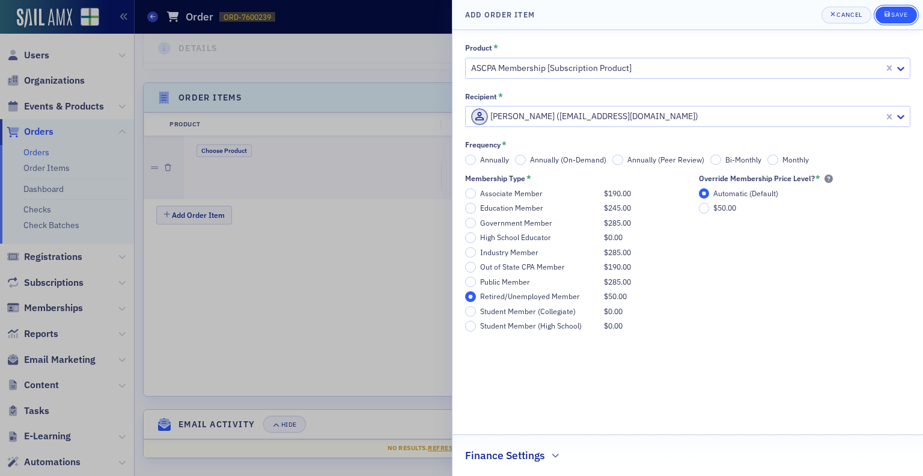
click at [907, 18] on div "Save" at bounding box center [900, 14] width 16 height 7
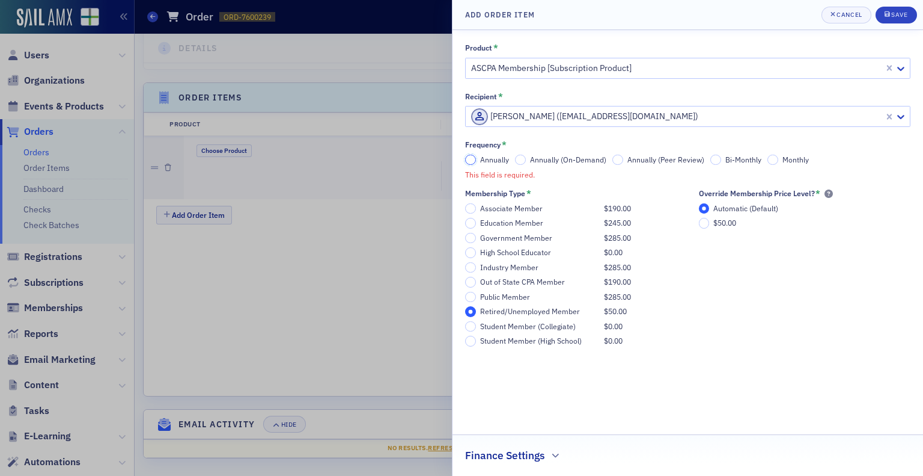
click at [468, 161] on input "Annually" at bounding box center [470, 160] width 11 height 11
click at [899, 21] on button "Save" at bounding box center [896, 15] width 41 height 17
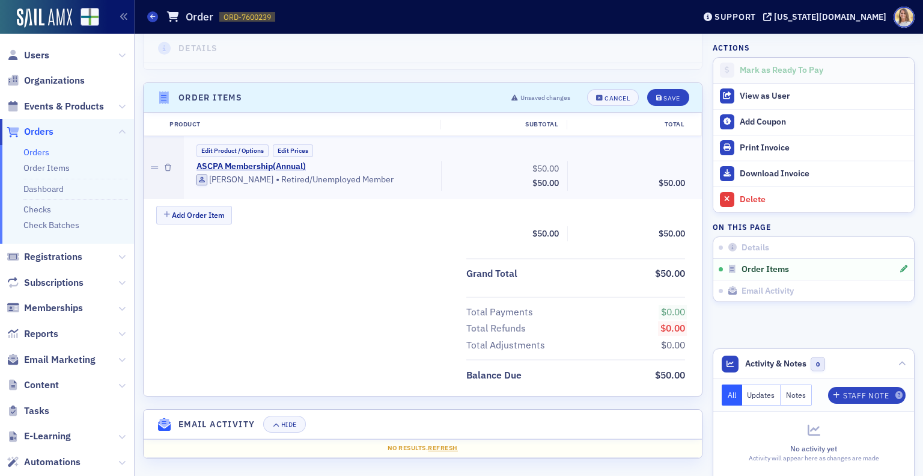
click at [658, 105] on header "Order Items Unsaved changes Cancel Save" at bounding box center [423, 97] width 558 height 29
click at [664, 95] on div "Save" at bounding box center [672, 98] width 16 height 7
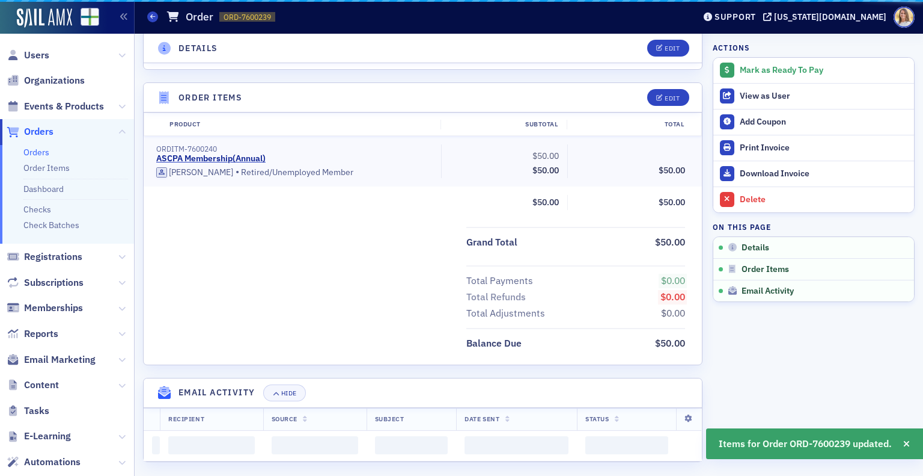
scroll to position [294, 0]
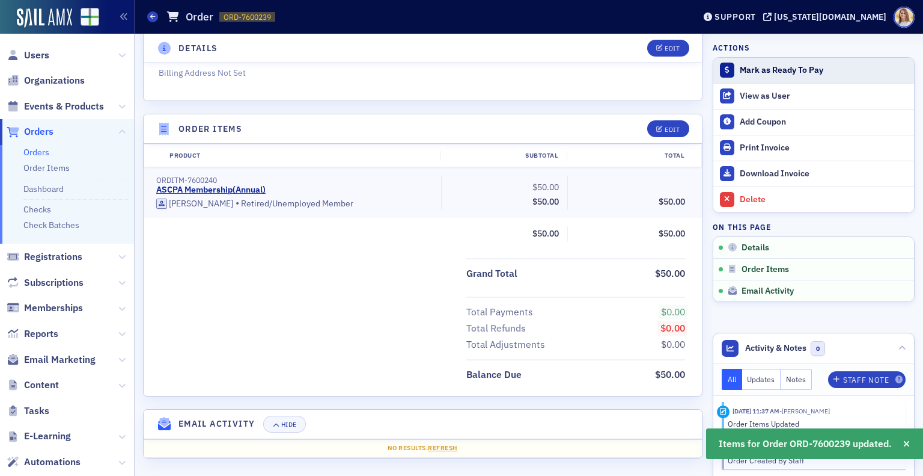
click at [798, 70] on div "Mark as Ready To Pay" at bounding box center [824, 70] width 168 height 11
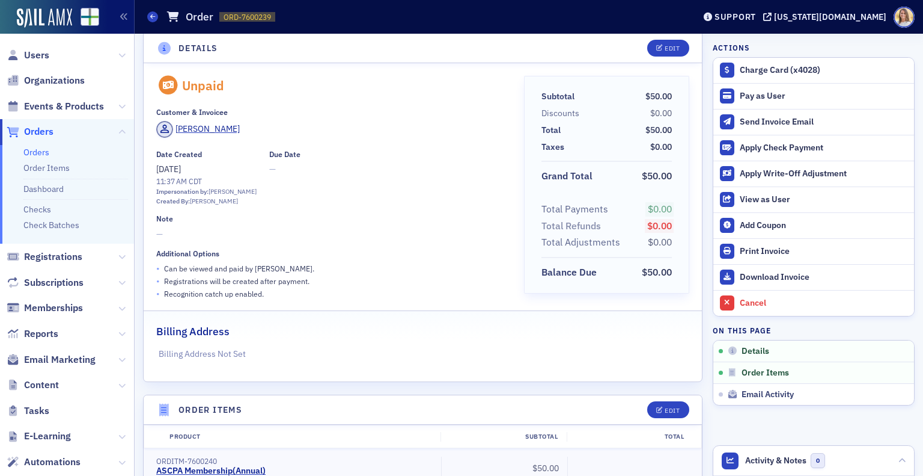
scroll to position [0, 0]
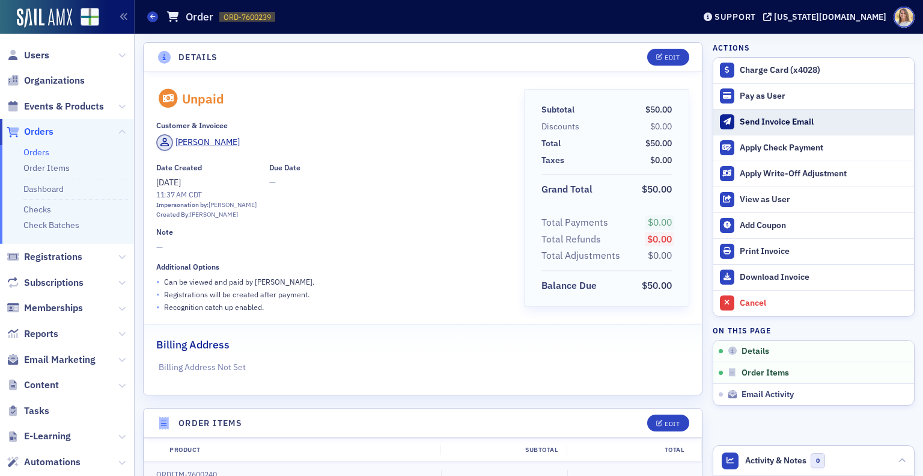
click at [786, 123] on div "Send Invoice Email" at bounding box center [824, 122] width 168 height 11
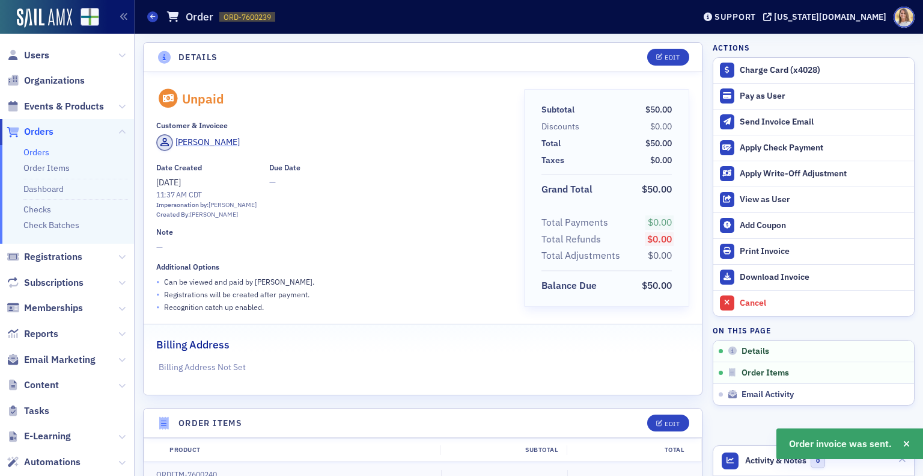
click at [207, 148] on div "Larry Gilley" at bounding box center [208, 142] width 64 height 13
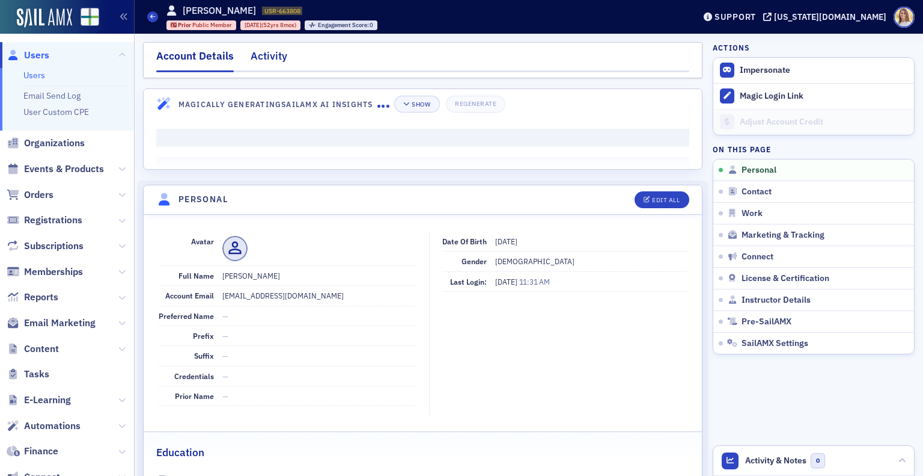
click at [275, 53] on div "Activity" at bounding box center [269, 59] width 37 height 22
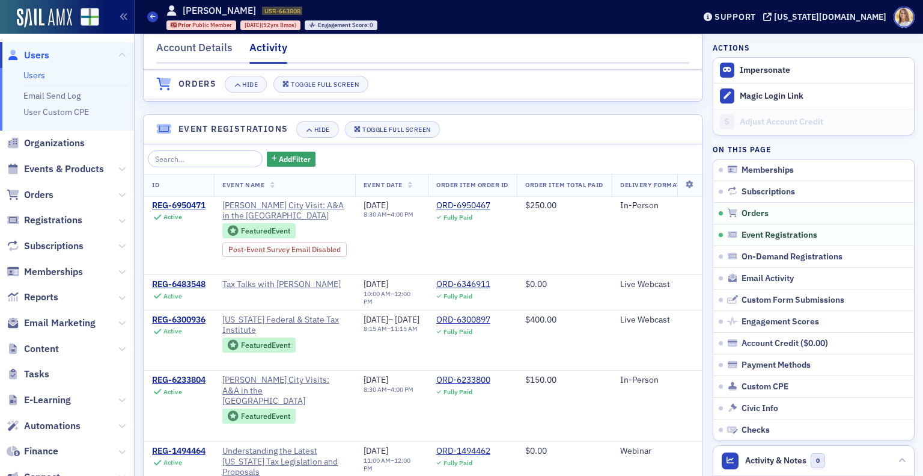
scroll to position [670, 0]
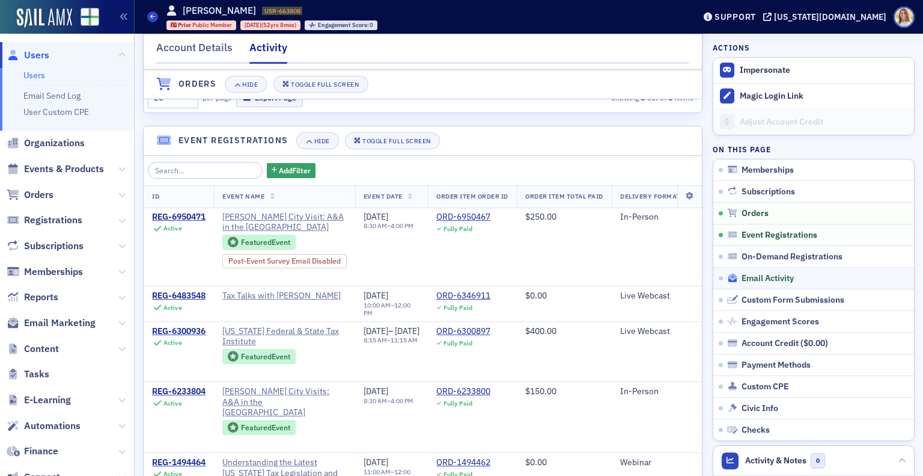
click at [774, 278] on span "Email Activity" at bounding box center [768, 278] width 52 height 11
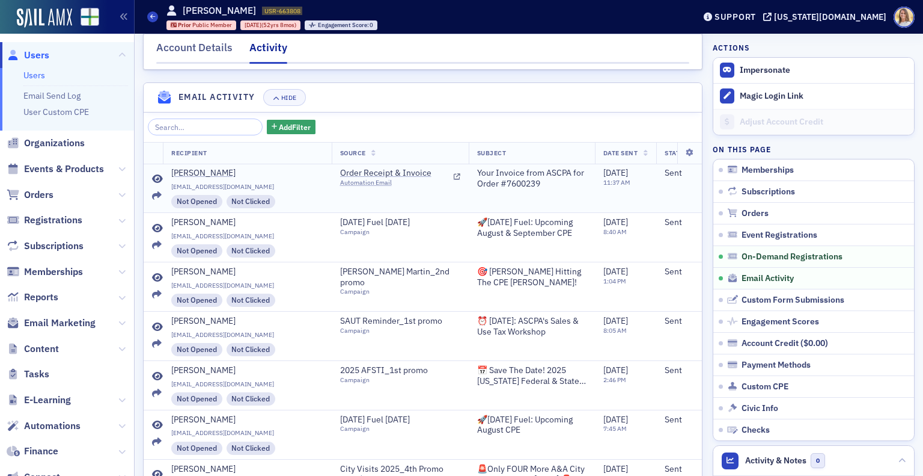
scroll to position [1223, 0]
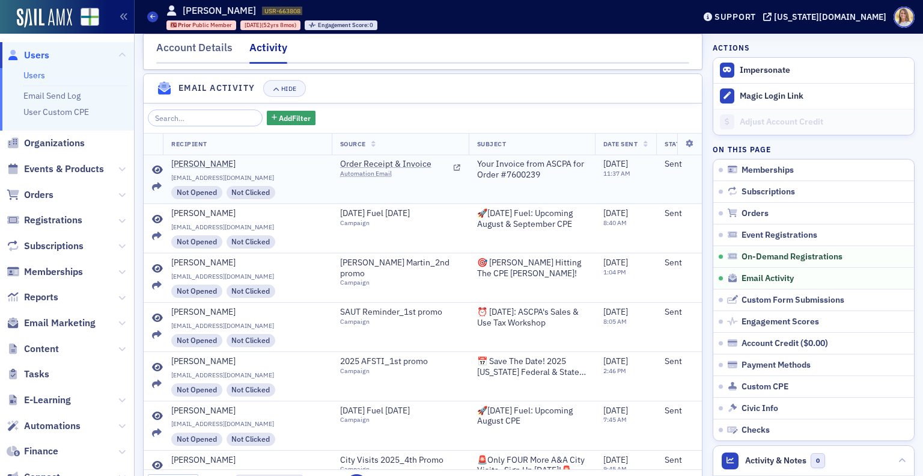
click at [157, 165] on icon at bounding box center [157, 170] width 11 height 10
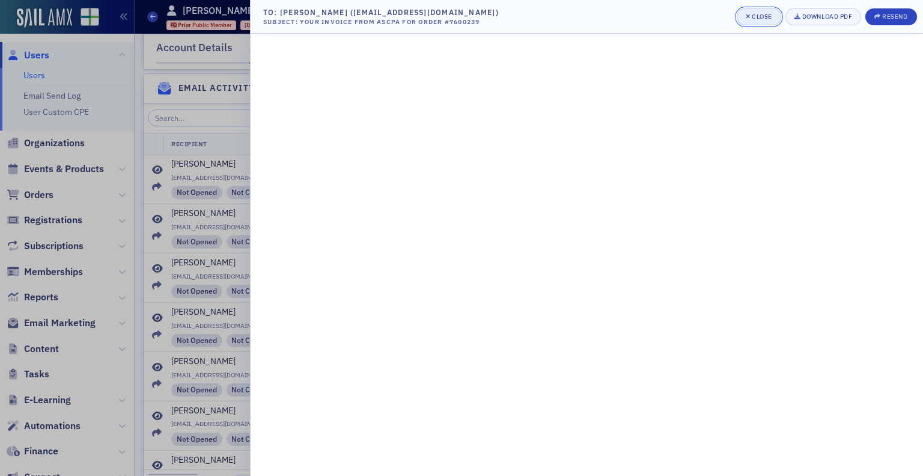
click at [766, 13] on div "Close" at bounding box center [762, 16] width 20 height 7
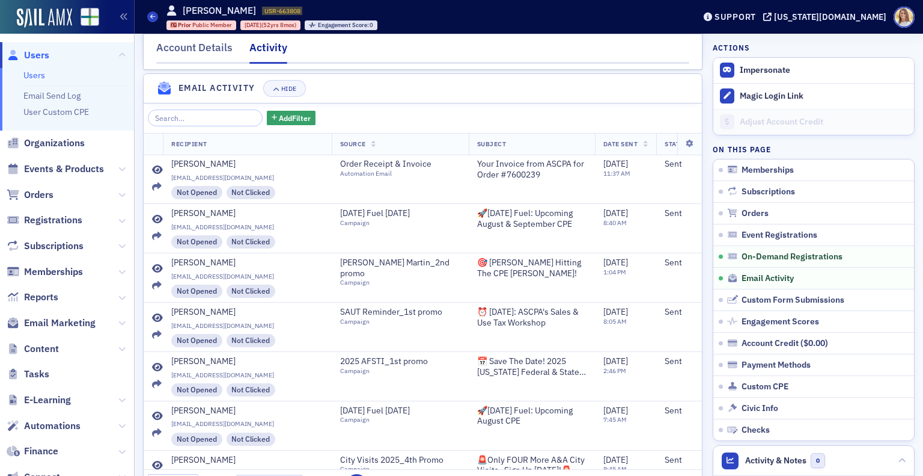
click at [35, 55] on span "Users" at bounding box center [36, 55] width 25 height 13
